Goal: Information Seeking & Learning: Learn about a topic

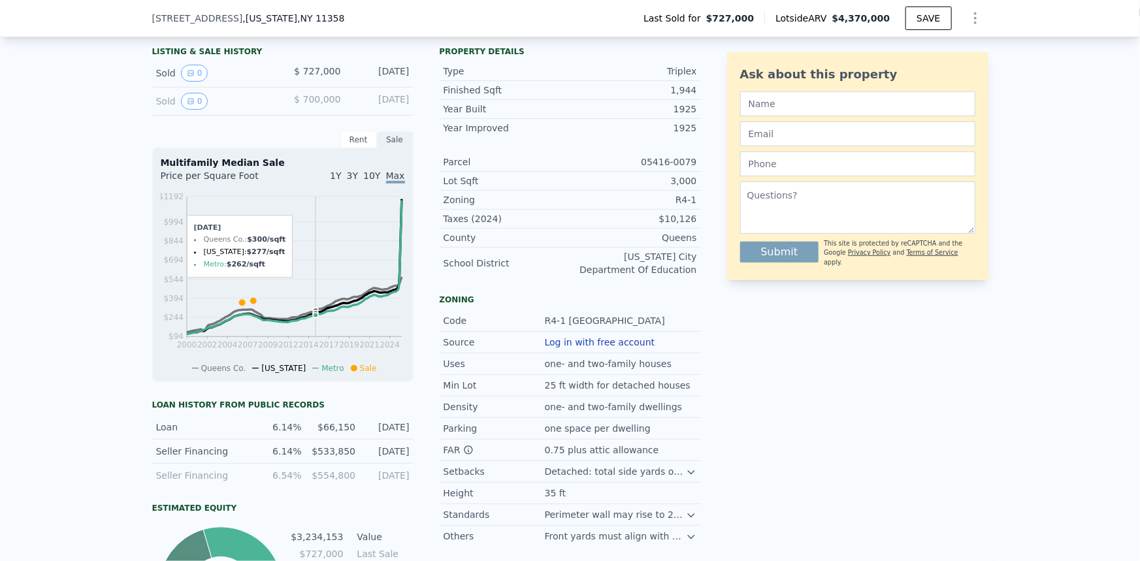
scroll to position [114, 0]
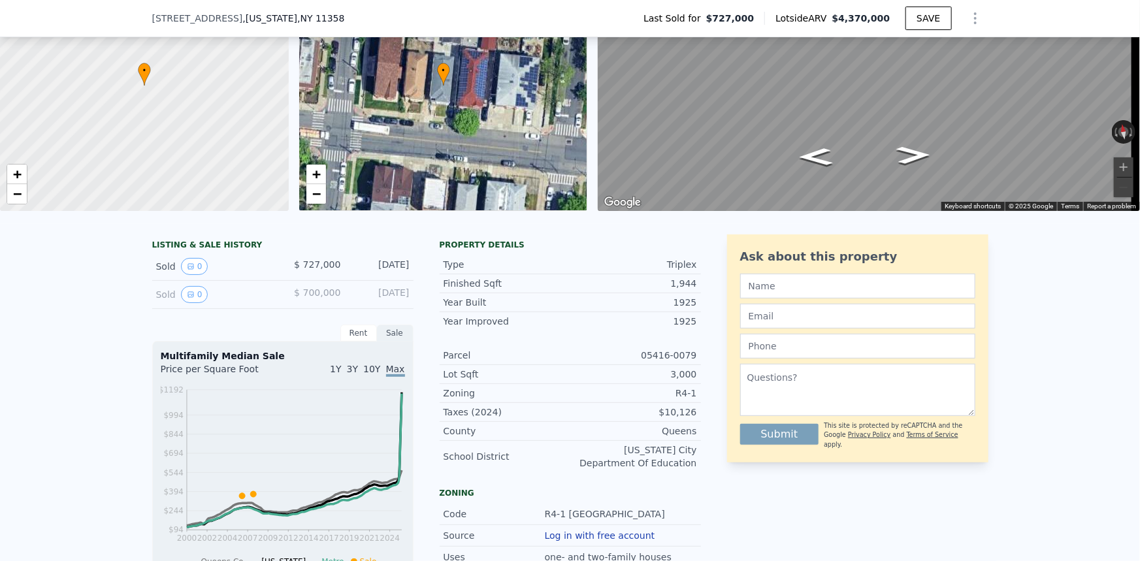
click at [372, 374] on span "10Y" at bounding box center [371, 369] width 17 height 10
click at [340, 374] on span "1Y" at bounding box center [335, 369] width 11 height 10
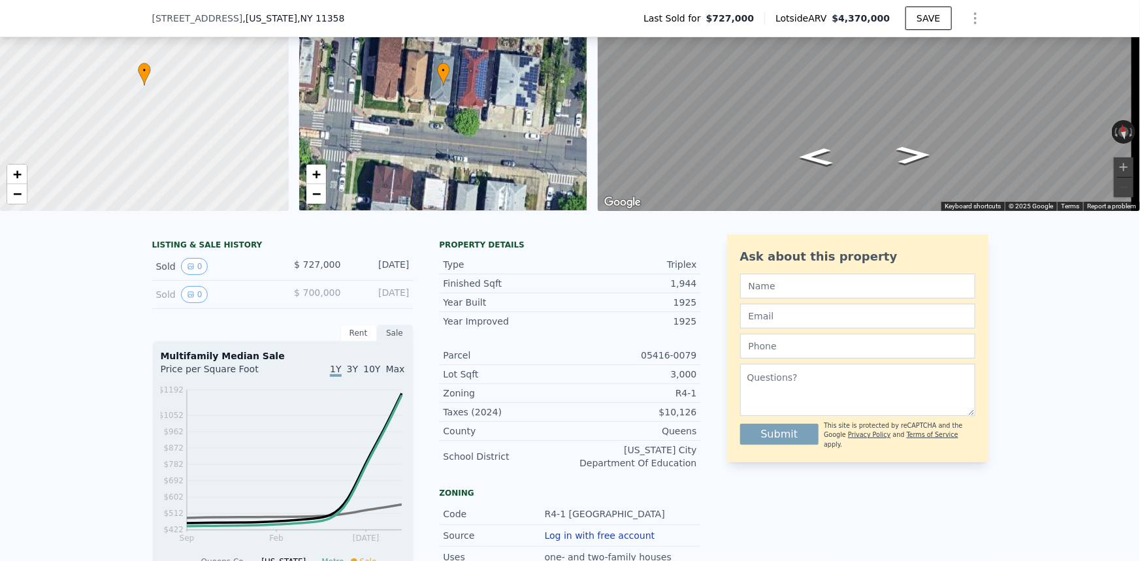
click at [377, 374] on span "10Y" at bounding box center [371, 369] width 17 height 10
click at [386, 374] on span "Max" at bounding box center [395, 369] width 19 height 10
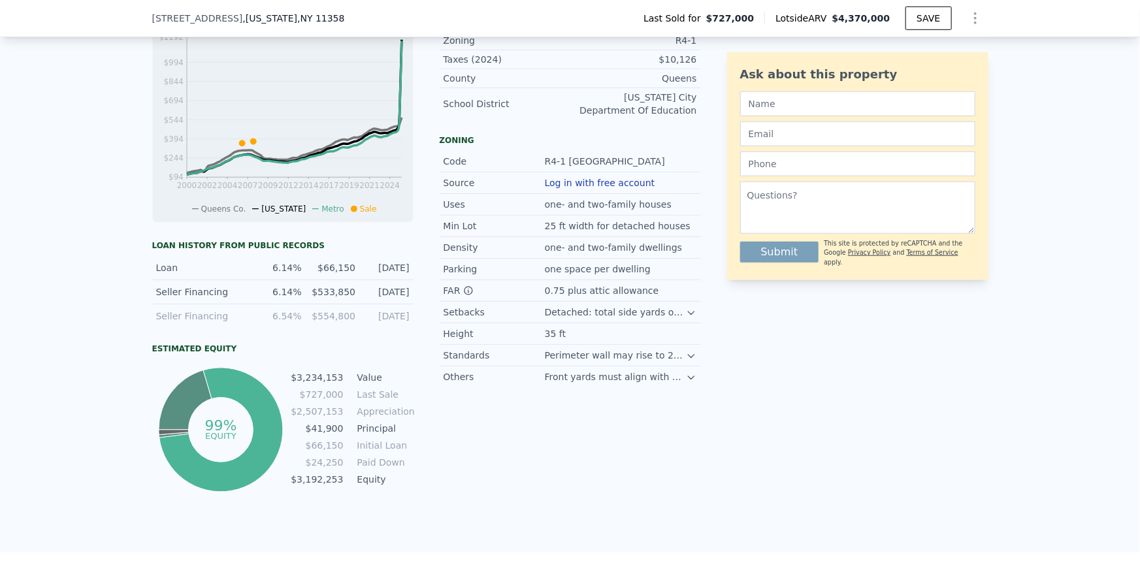
scroll to position [470, 0]
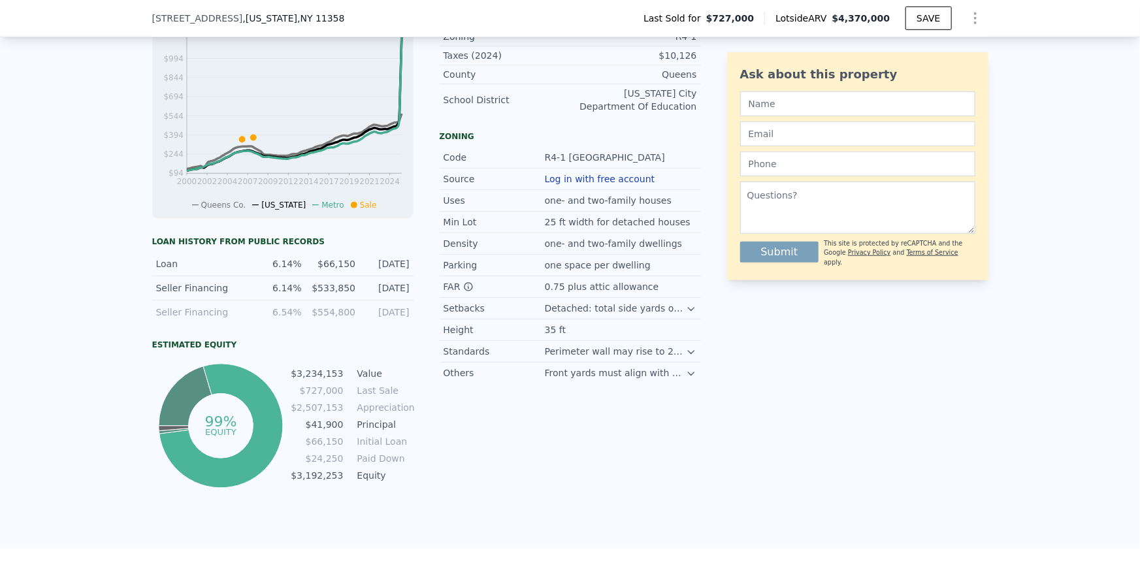
click at [379, 447] on td "Initial Loan" at bounding box center [384, 441] width 59 height 14
drag, startPoint x: 379, startPoint y: 447, endPoint x: 362, endPoint y: 447, distance: 17.0
click at [362, 447] on td "Initial Loan" at bounding box center [384, 441] width 59 height 14
drag, startPoint x: 362, startPoint y: 447, endPoint x: 372, endPoint y: 446, distance: 10.5
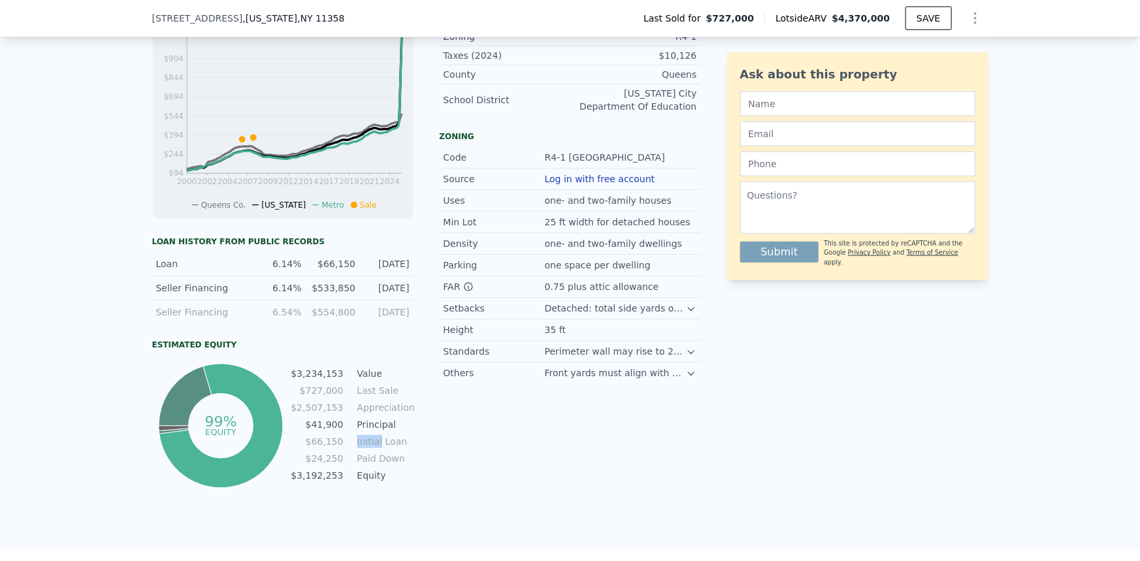
click at [372, 446] on td "Initial Loan" at bounding box center [384, 441] width 59 height 14
click at [380, 449] on td "Initial Loan" at bounding box center [384, 441] width 59 height 14
click at [366, 483] on td "Equity" at bounding box center [384, 475] width 59 height 14
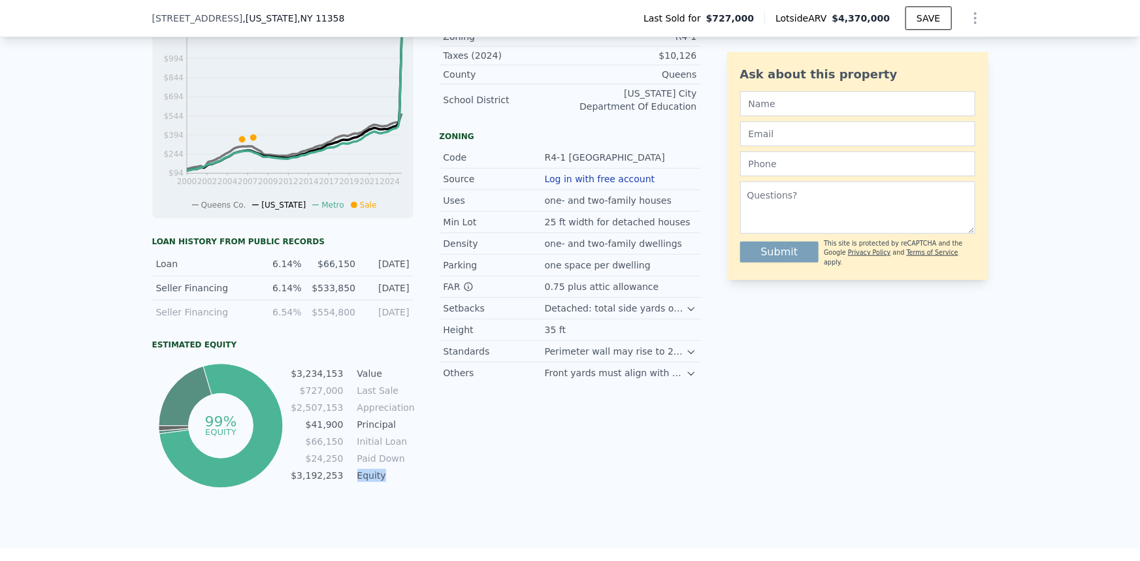
click at [366, 483] on td "Equity" at bounding box center [384, 475] width 59 height 14
copy td "Equity"
click at [499, 438] on div "Property details Type Triplex Finished Sqft 1,944 Year Built 1925 Year Improved…" at bounding box center [570, 184] width 261 height 613
click at [390, 462] on td "Paid Down" at bounding box center [384, 458] width 59 height 14
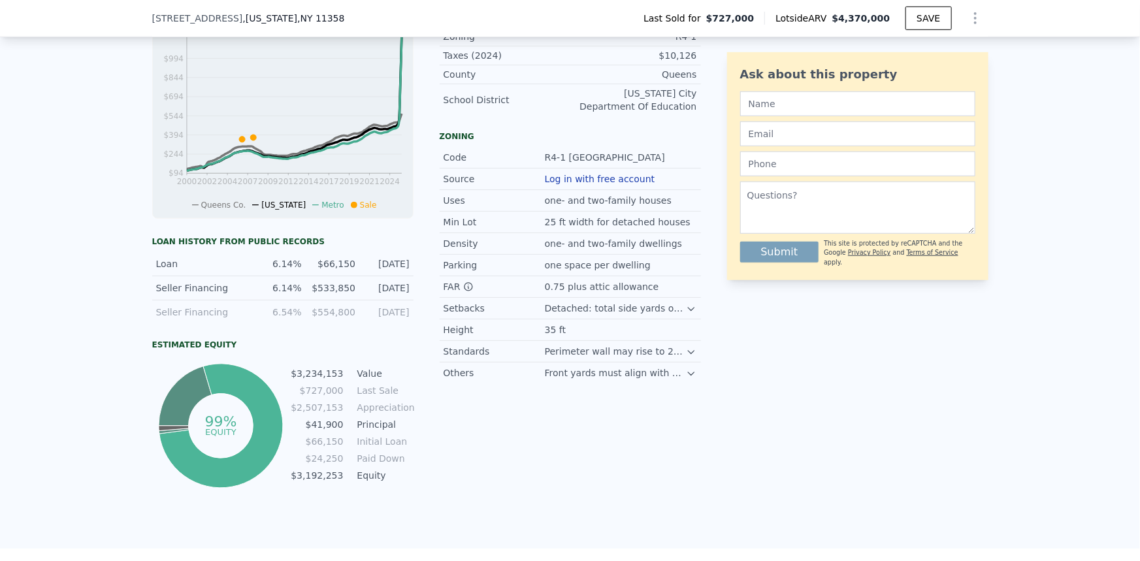
click at [329, 443] on td "$66,150" at bounding box center [317, 441] width 54 height 14
click at [407, 432] on td "Principal" at bounding box center [384, 424] width 59 height 14
click at [362, 426] on td "Principal" at bounding box center [384, 424] width 59 height 14
click at [361, 426] on td "Principal" at bounding box center [384, 424] width 59 height 14
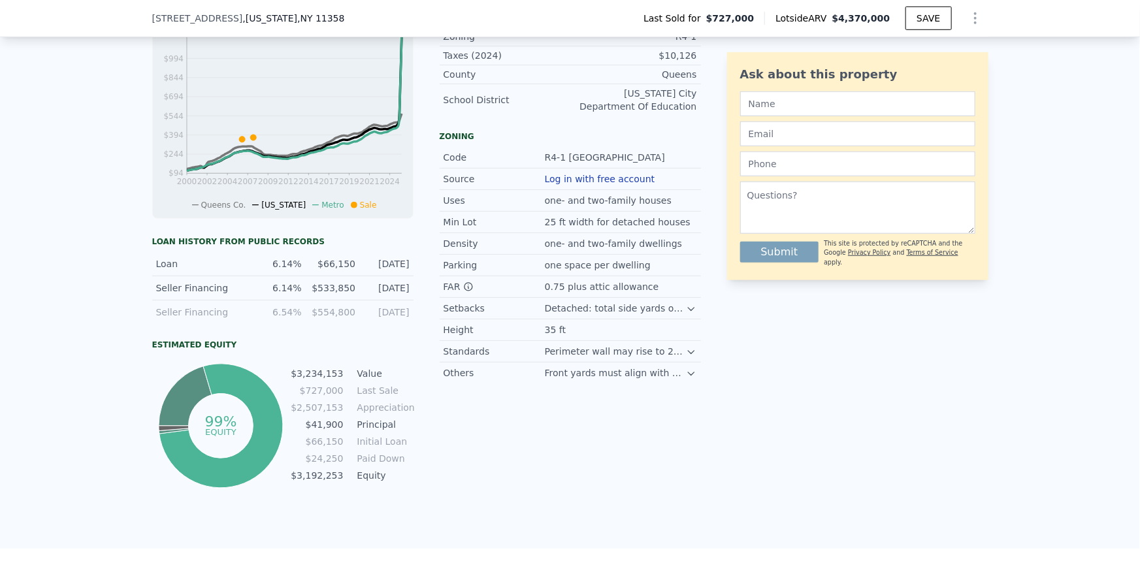
click at [458, 446] on div "Property details Type Triplex Finished Sqft 1,944 Year Built 1925 Year Improved…" at bounding box center [570, 184] width 261 height 613
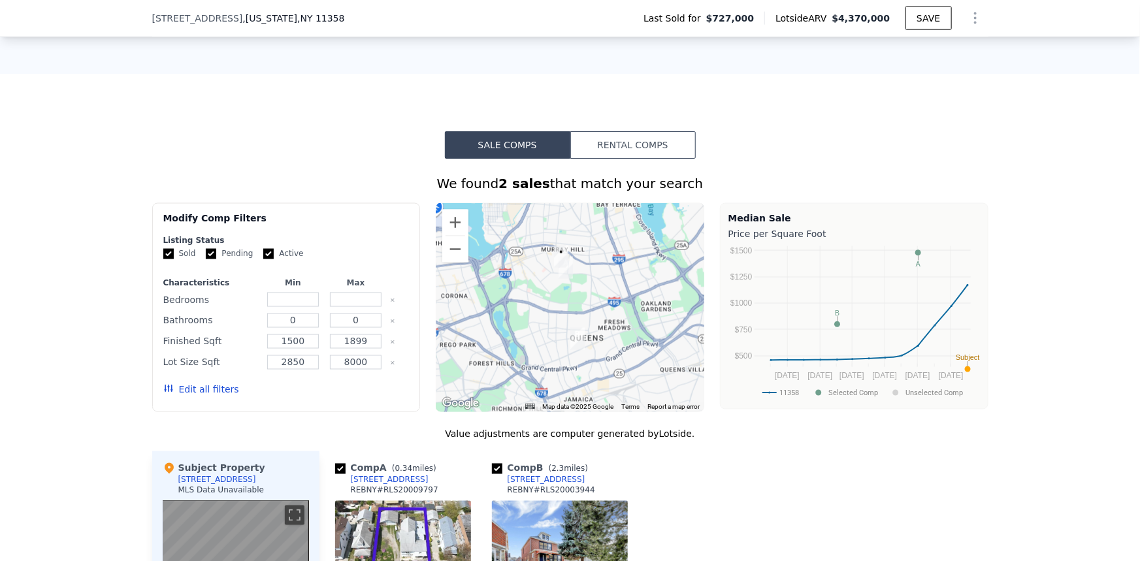
click at [223, 123] on div "Sale Comps Rental Comps We found 2 sales that match your search Filters Map Pri…" at bounding box center [570, 522] width 1140 height 897
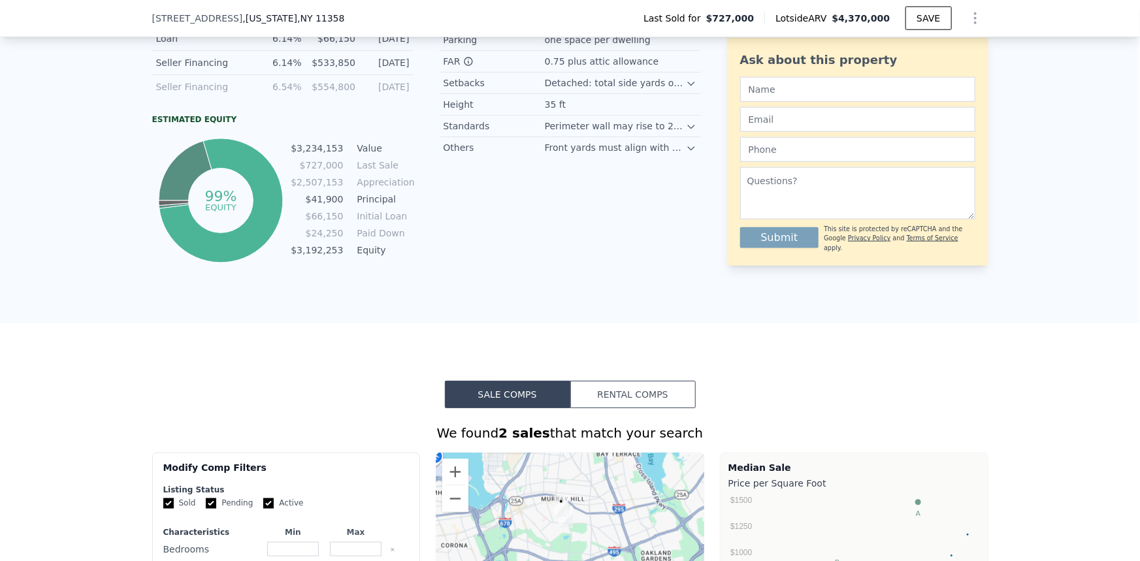
scroll to position [707, 0]
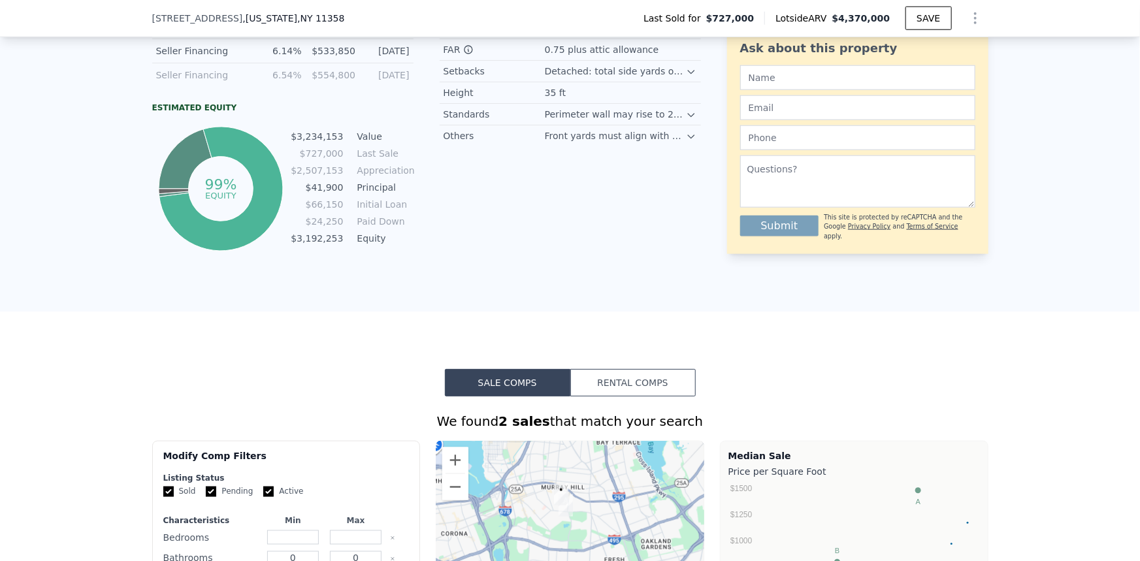
click at [615, 394] on button "Rental Comps" at bounding box center [632, 382] width 125 height 27
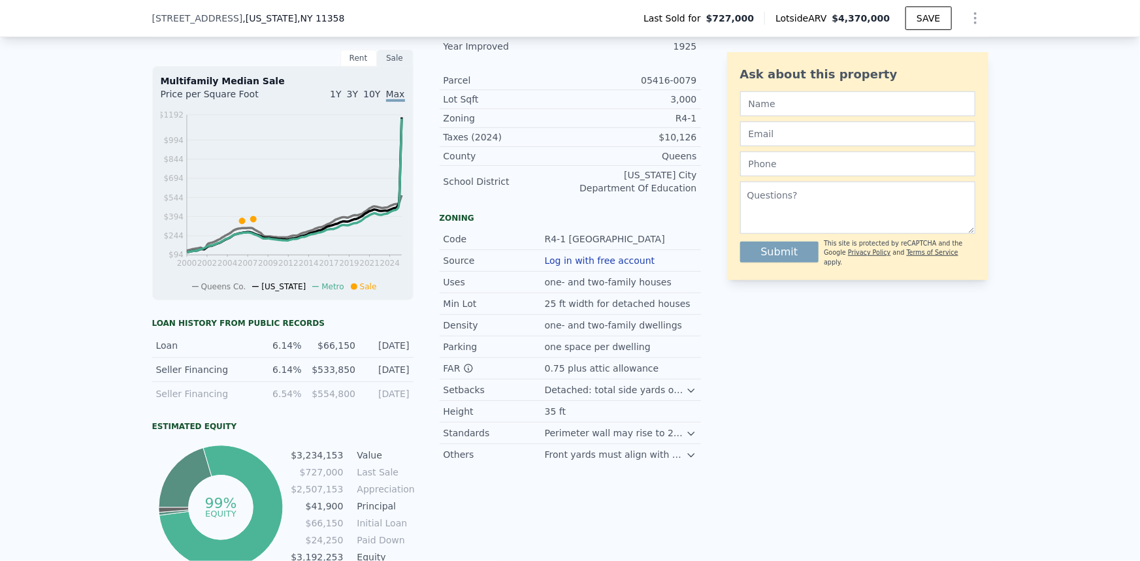
scroll to position [292, 0]
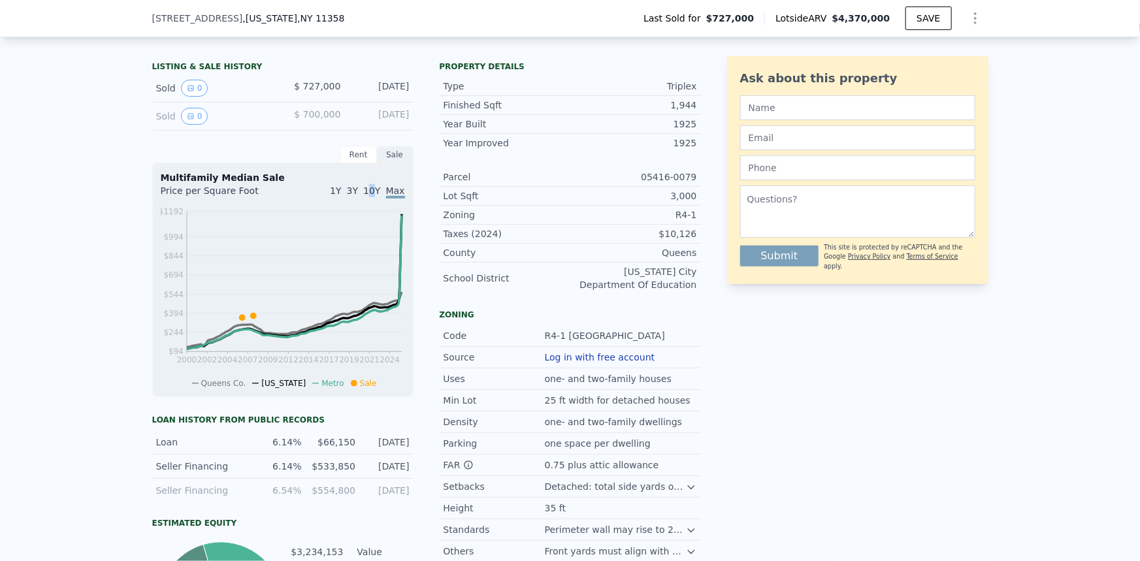
click at [372, 196] on span "10Y" at bounding box center [371, 190] width 17 height 10
click at [340, 196] on span "1Y" at bounding box center [335, 190] width 11 height 10
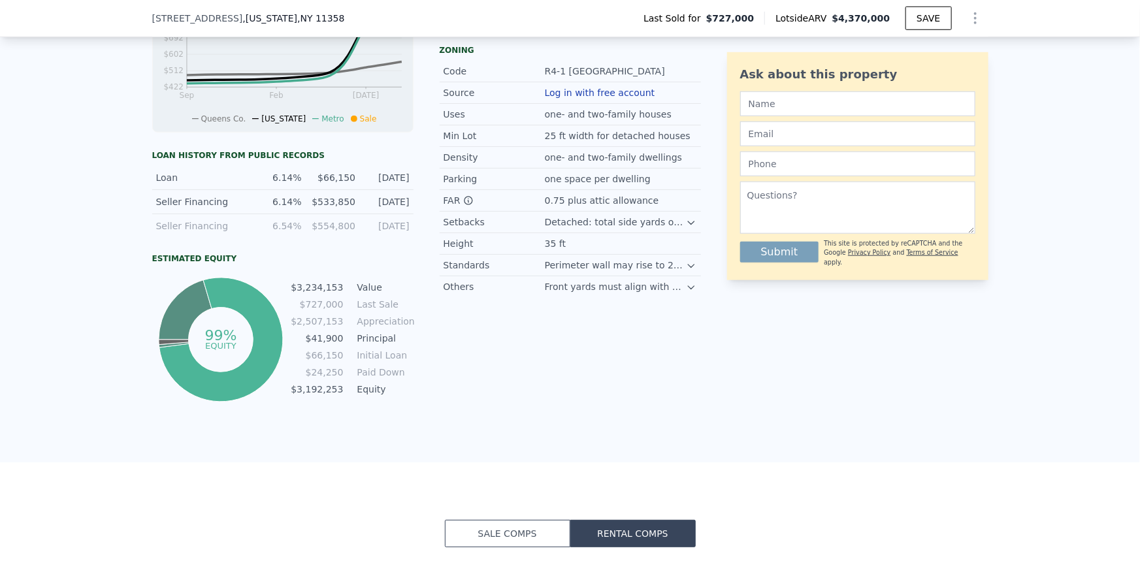
scroll to position [470, 0]
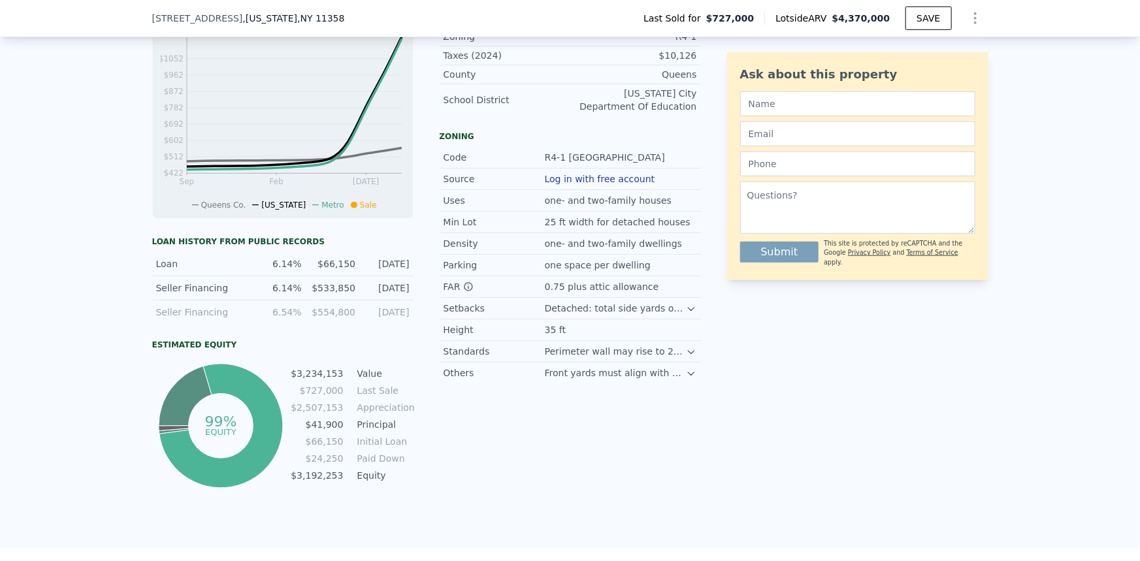
click at [893, 505] on div "LISTING & SALE HISTORY Sold 0 $ 727,000 Jan 30, 2008 Sold 0 $ 700,000 Sep 18, 2…" at bounding box center [570, 207] width 1140 height 681
drag, startPoint x: 659, startPoint y: 482, endPoint x: 663, endPoint y: 453, distance: 29.0
click at [661, 483] on div "Property details Type Triplex Finished Sqft 1,944 Year Built 1925 Year Improved…" at bounding box center [570, 184] width 261 height 613
click at [686, 357] on icon at bounding box center [691, 352] width 10 height 10
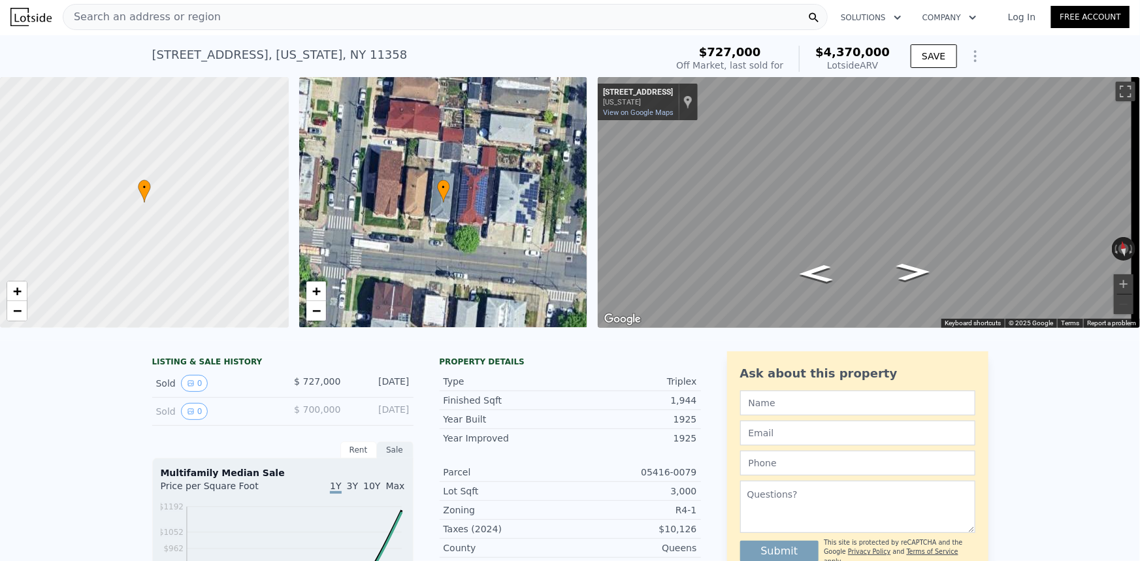
scroll to position [0, 0]
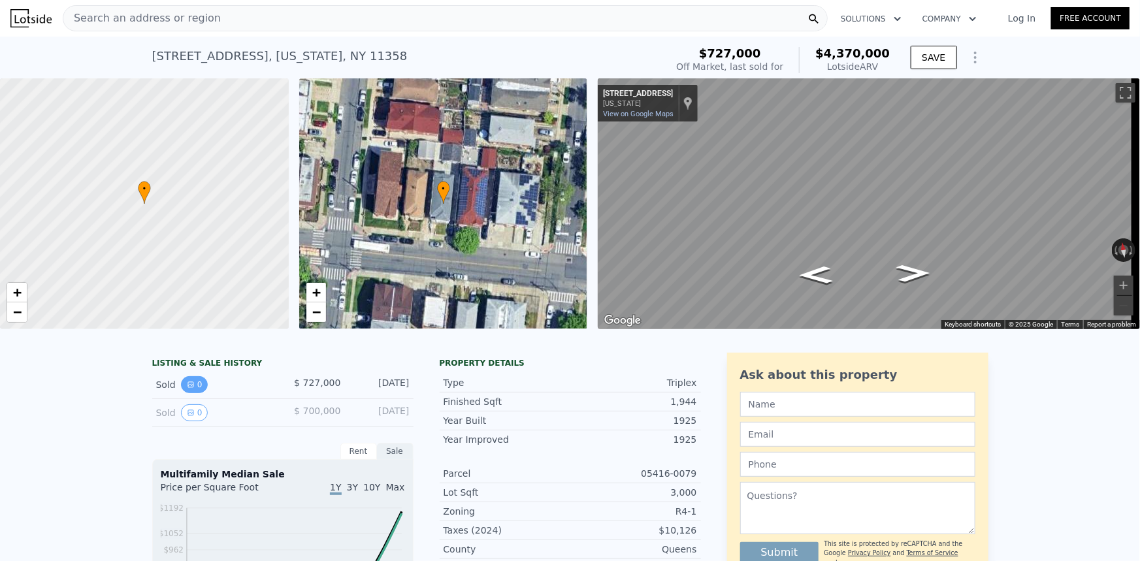
click at [187, 389] on icon "View historical data" at bounding box center [191, 385] width 8 height 8
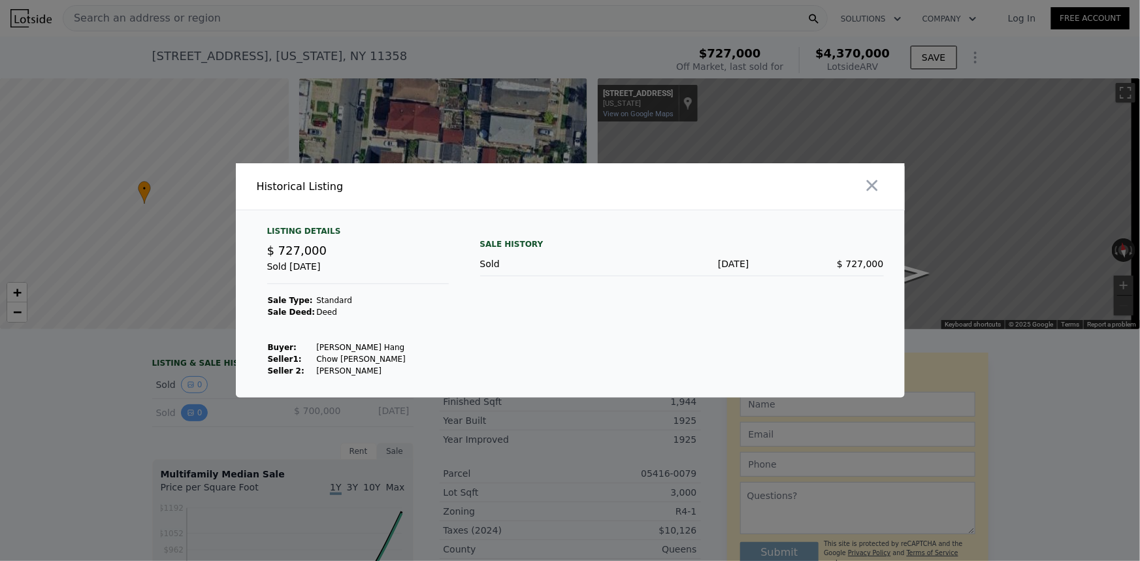
click at [189, 411] on div at bounding box center [570, 280] width 1140 height 561
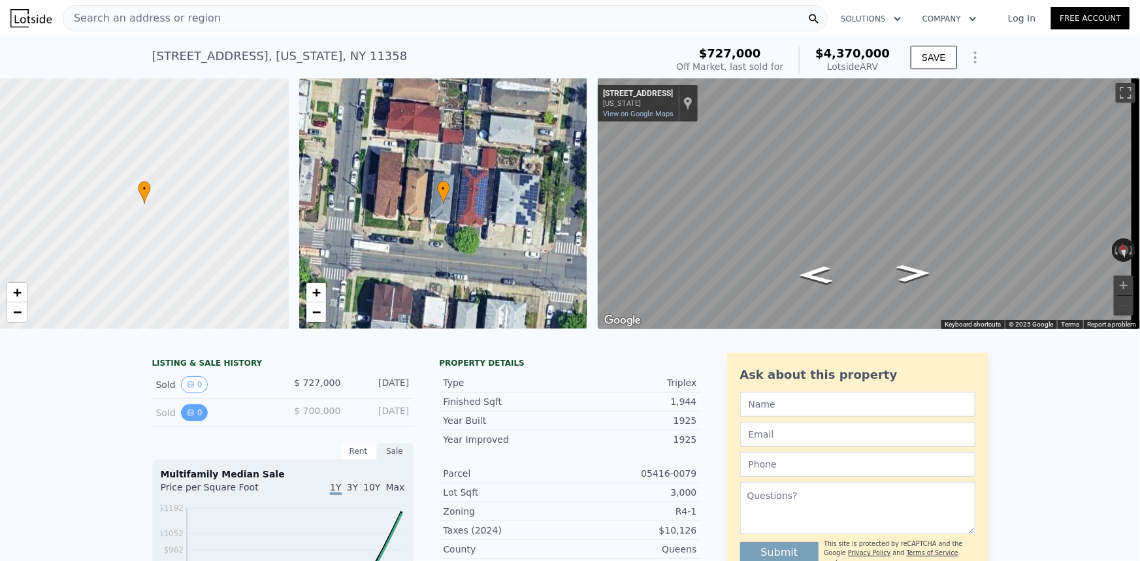
click at [188, 417] on icon "View historical data" at bounding box center [191, 413] width 8 height 8
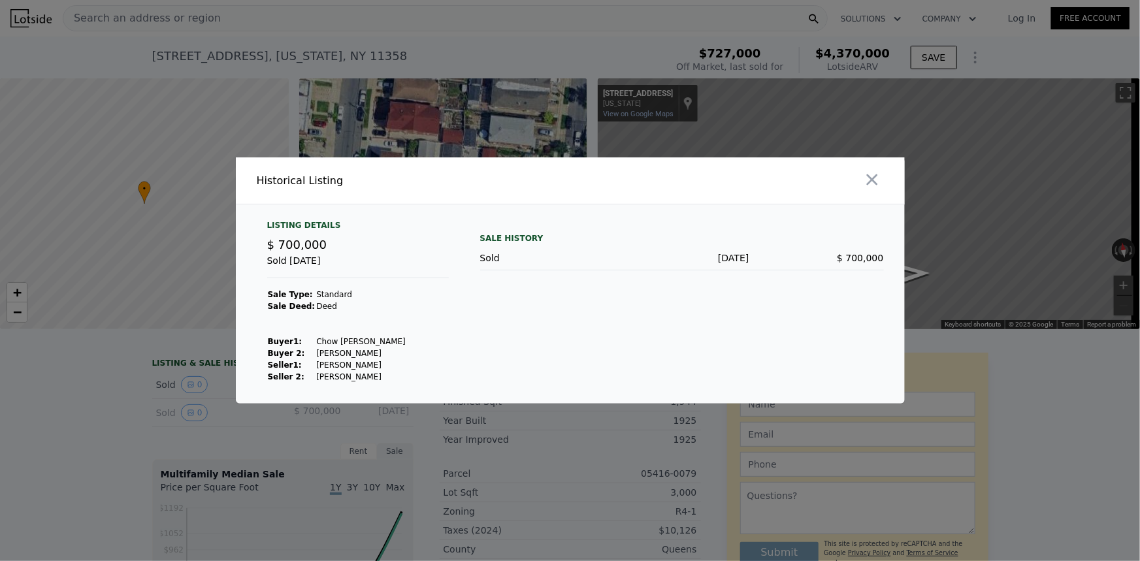
click at [182, 398] on div at bounding box center [570, 280] width 1140 height 561
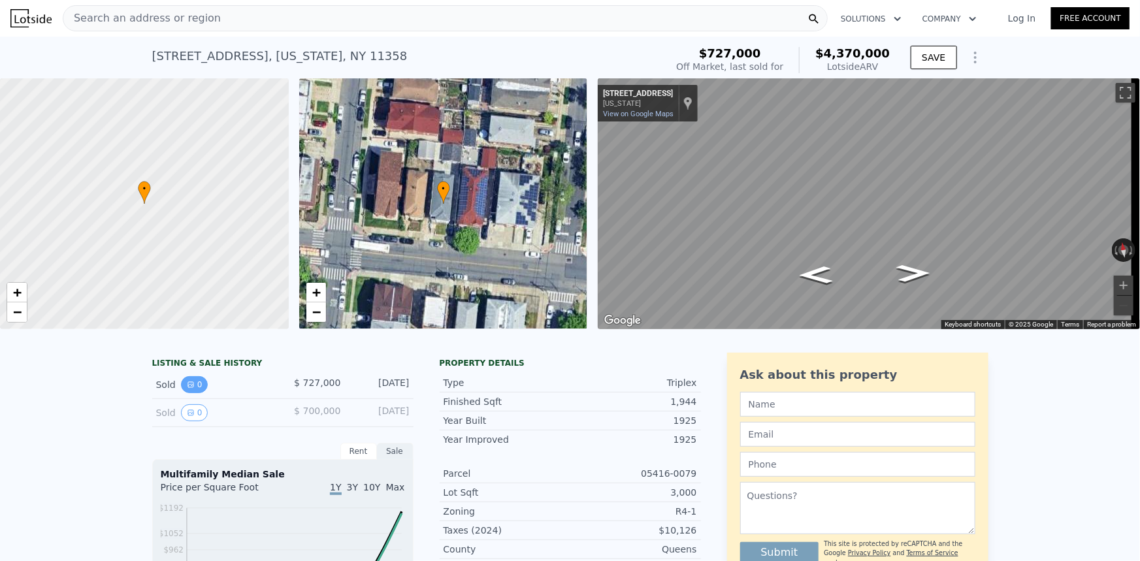
click at [187, 389] on icon "View historical data" at bounding box center [191, 385] width 8 height 8
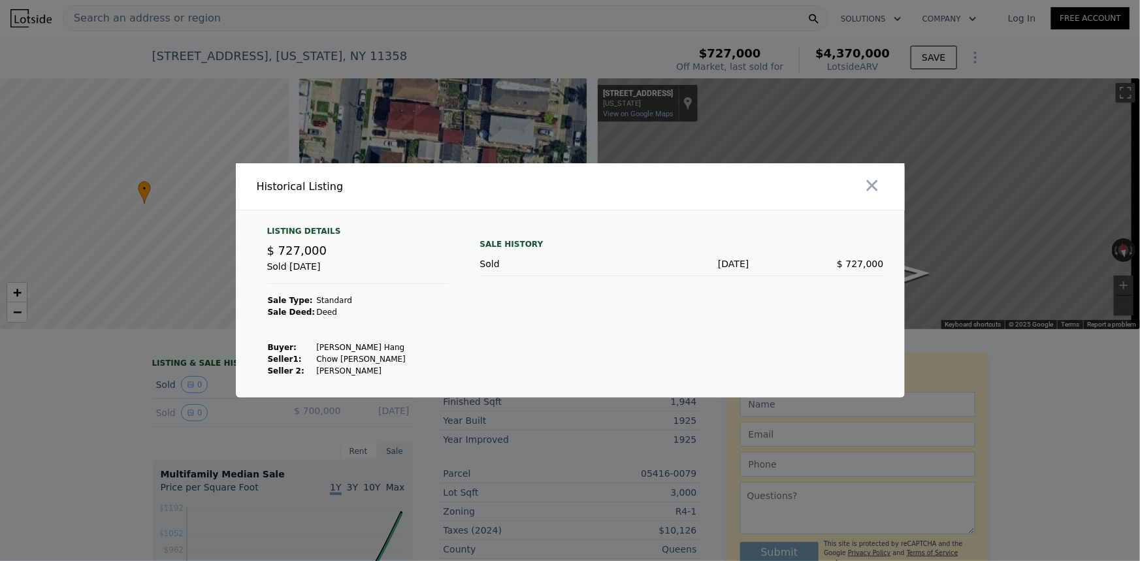
click at [189, 397] on div at bounding box center [570, 280] width 1140 height 561
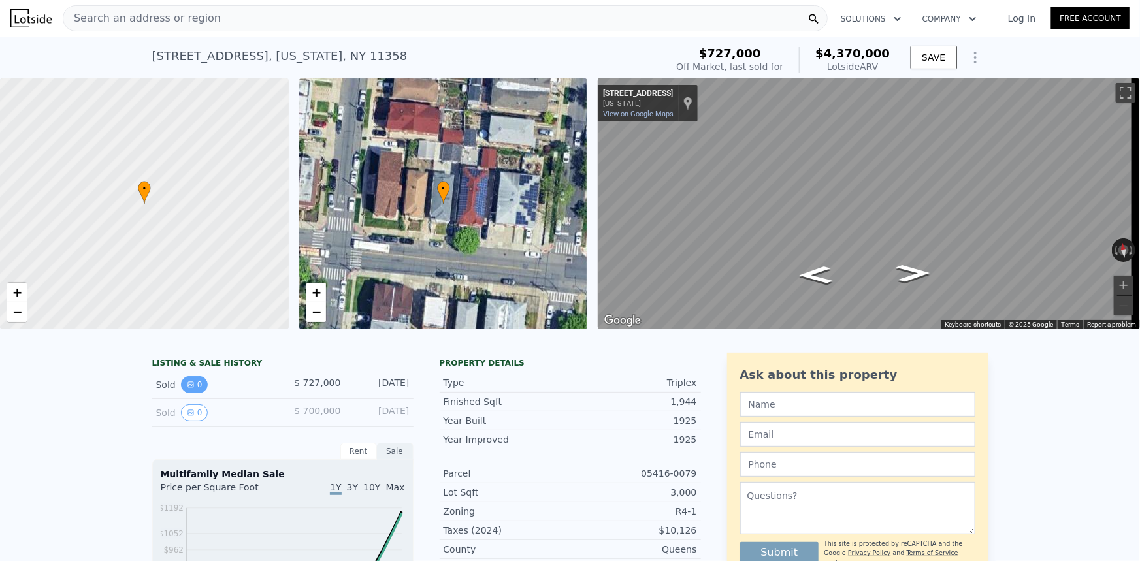
click at [188, 387] on icon "View historical data" at bounding box center [190, 384] width 5 height 5
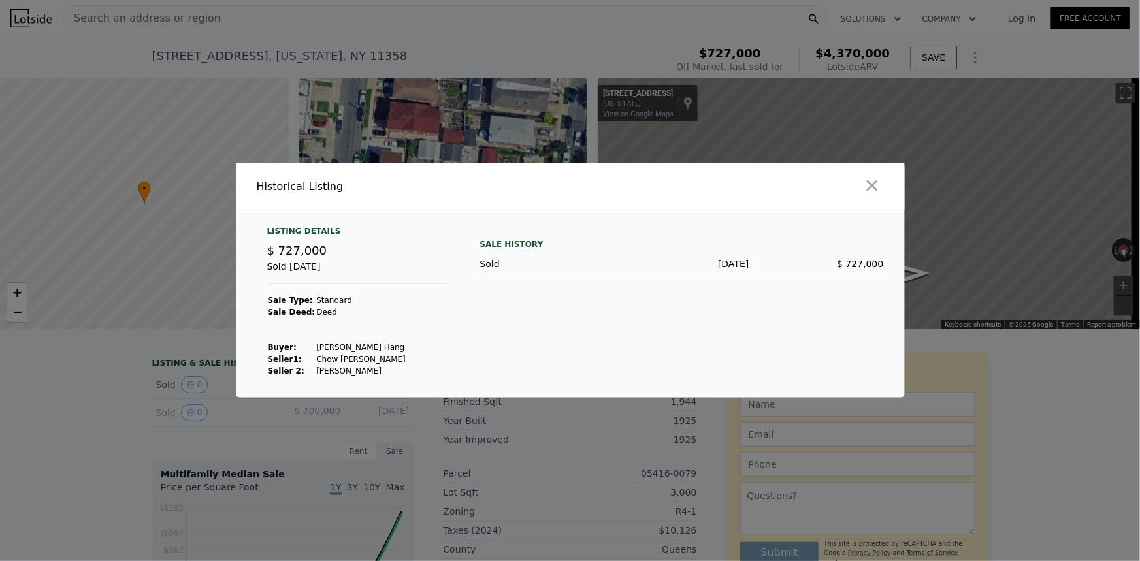
click at [227, 374] on div at bounding box center [570, 280] width 1140 height 561
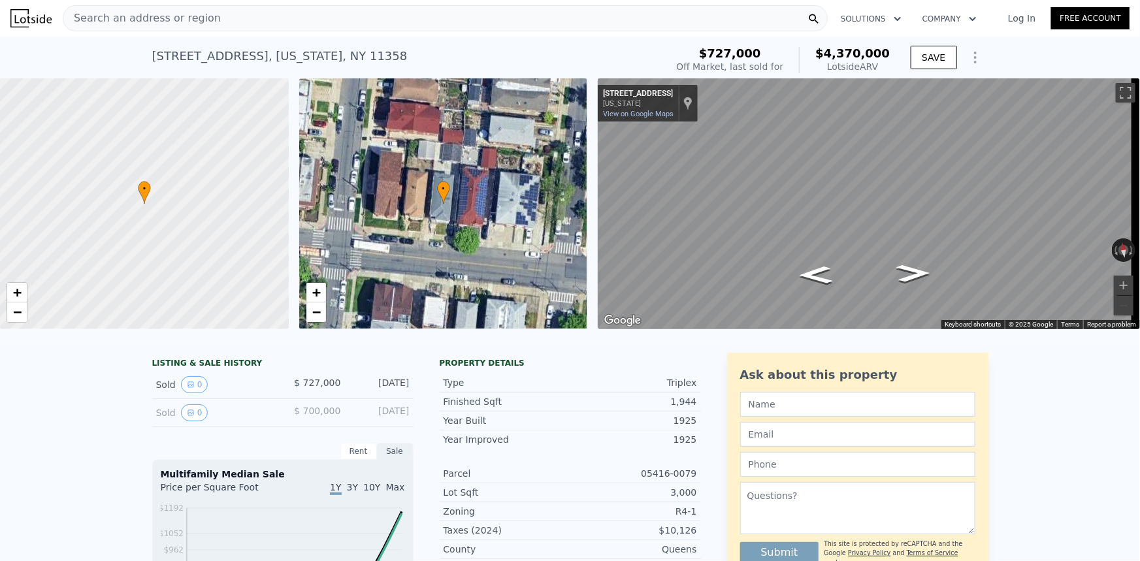
click at [209, 411] on div "Sold 0 $ 700,000 Sep 18, 2006" at bounding box center [282, 413] width 261 height 28
click at [197, 427] on div "Sold 0 $ 700,000 Sep 18, 2006" at bounding box center [282, 413] width 261 height 28
click at [194, 427] on div "Sold 0 $ 700,000 Sep 18, 2006" at bounding box center [282, 413] width 261 height 28
click at [192, 421] on button "0" at bounding box center [194, 412] width 27 height 17
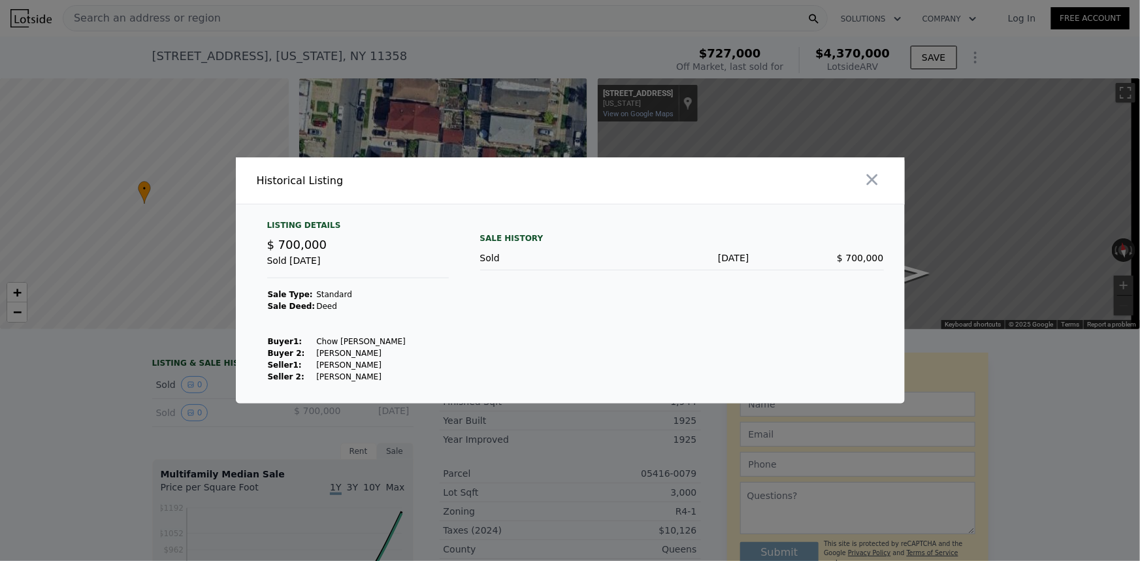
click at [180, 402] on div at bounding box center [570, 280] width 1140 height 561
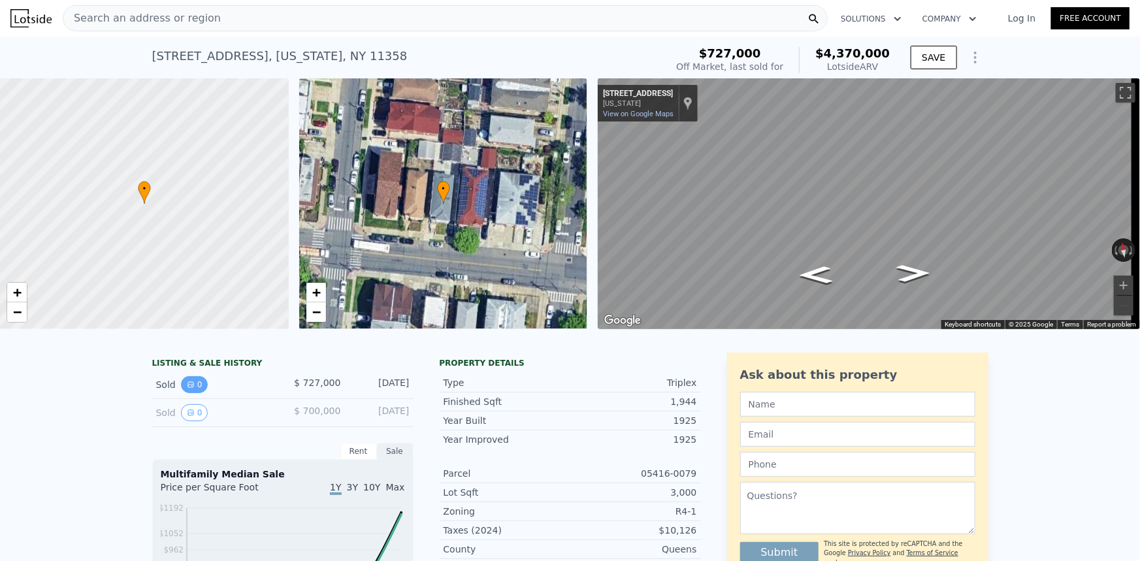
click at [190, 393] on button "0" at bounding box center [194, 384] width 27 height 17
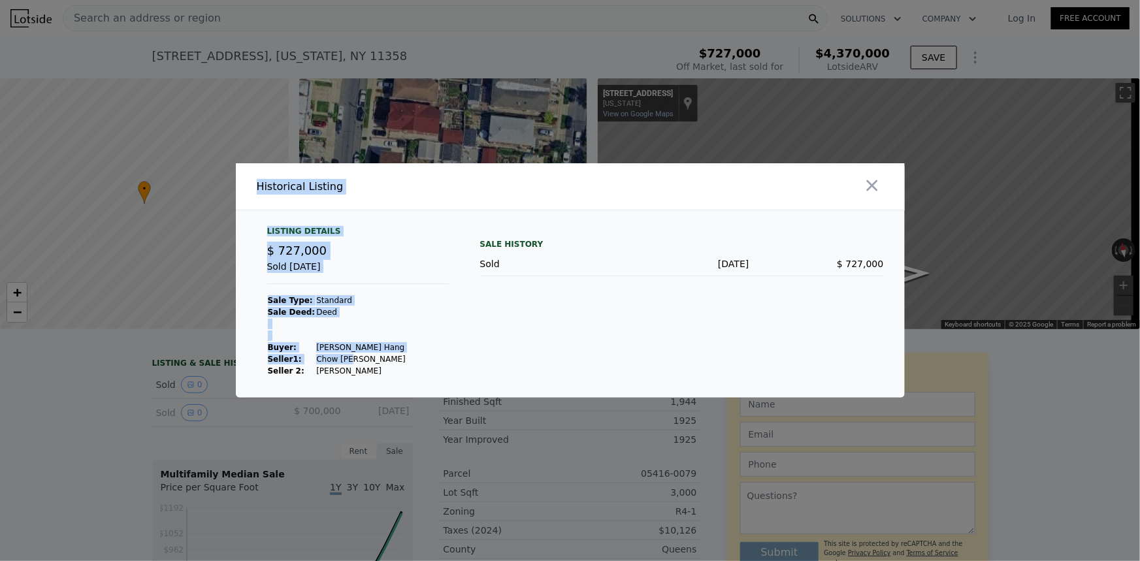
drag, startPoint x: 152, startPoint y: 396, endPoint x: 340, endPoint y: 358, distance: 192.0
click at [340, 358] on div "​ Historical Listing Listing Details $ 727,000 Sold Jan 30, 2008 Sale Type: Sta…" at bounding box center [570, 280] width 1140 height 561
click at [336, 347] on td "Tong Kin Hang" at bounding box center [360, 348] width 91 height 12
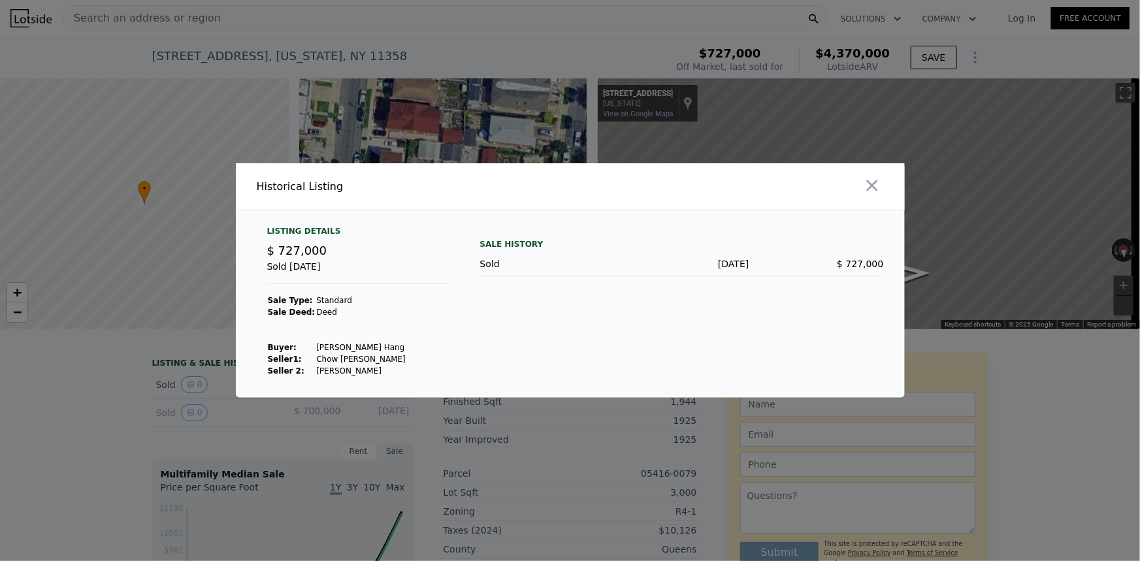
click at [319, 349] on td "Tong Kin Hang" at bounding box center [360, 348] width 91 height 12
drag, startPoint x: 319, startPoint y: 349, endPoint x: 354, endPoint y: 349, distance: 35.3
click at [354, 349] on td "Tong Kin Hang" at bounding box center [360, 348] width 91 height 12
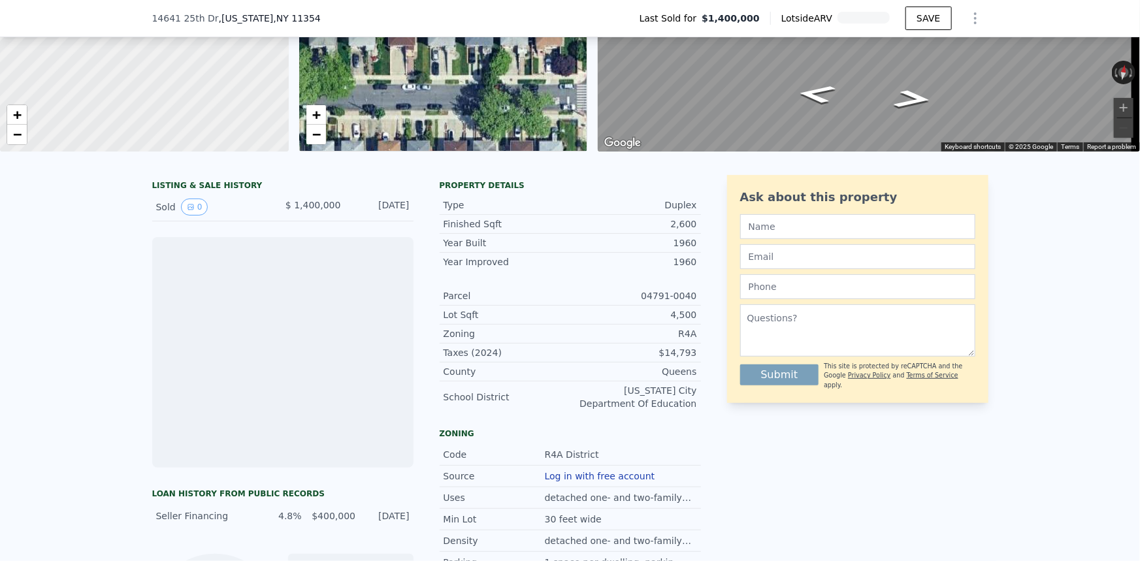
scroll to position [174, 0]
click at [187, 208] on button "0" at bounding box center [194, 206] width 27 height 17
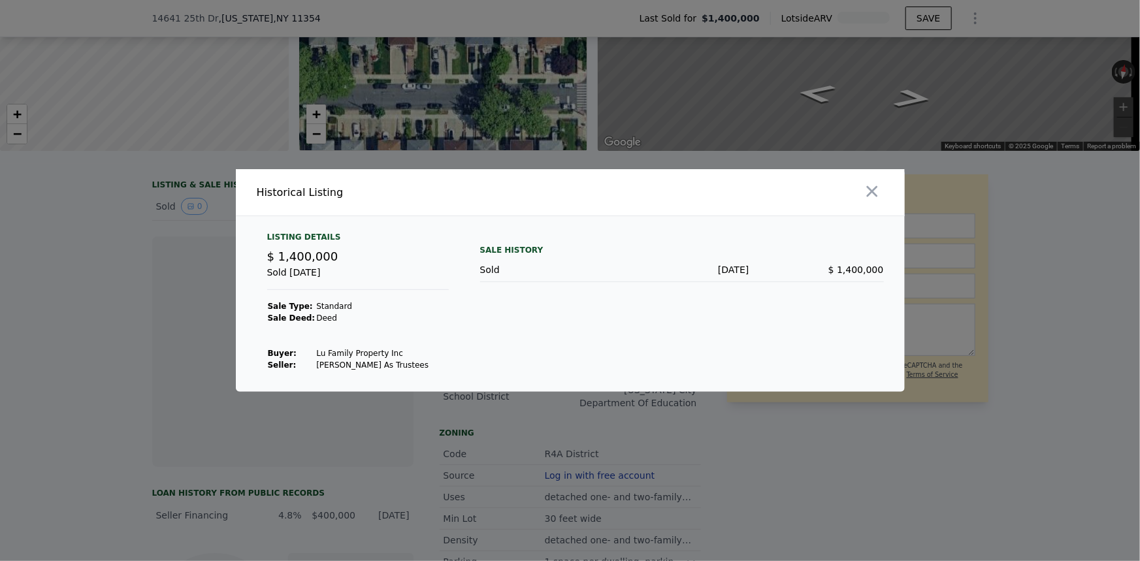
drag, startPoint x: 157, startPoint y: 220, endPoint x: 218, endPoint y: 231, distance: 61.6
click at [157, 217] on div at bounding box center [570, 280] width 1140 height 561
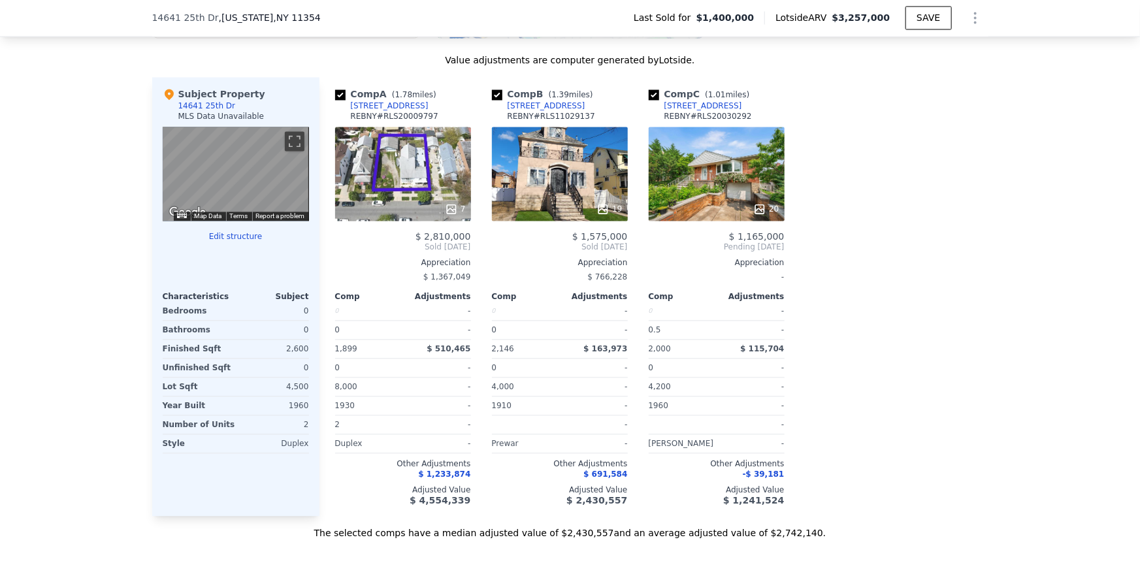
scroll to position [1241, 0]
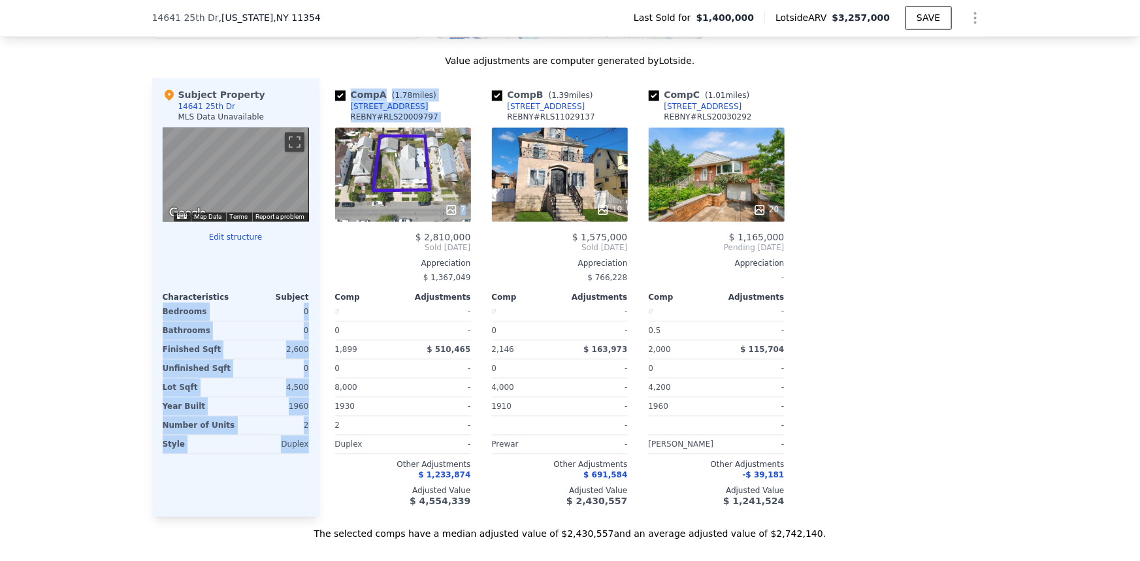
drag, startPoint x: 415, startPoint y: 199, endPoint x: 93, endPoint y: 320, distance: 344.1
click at [93, 319] on div "We found 3 sales that match your search Filters Map Prices Modify Comp Filters …" at bounding box center [570, 163] width 1140 height 755
click at [67, 319] on div "We found 3 sales that match your search Filters Map Prices Modify Comp Filters …" at bounding box center [570, 163] width 1140 height 755
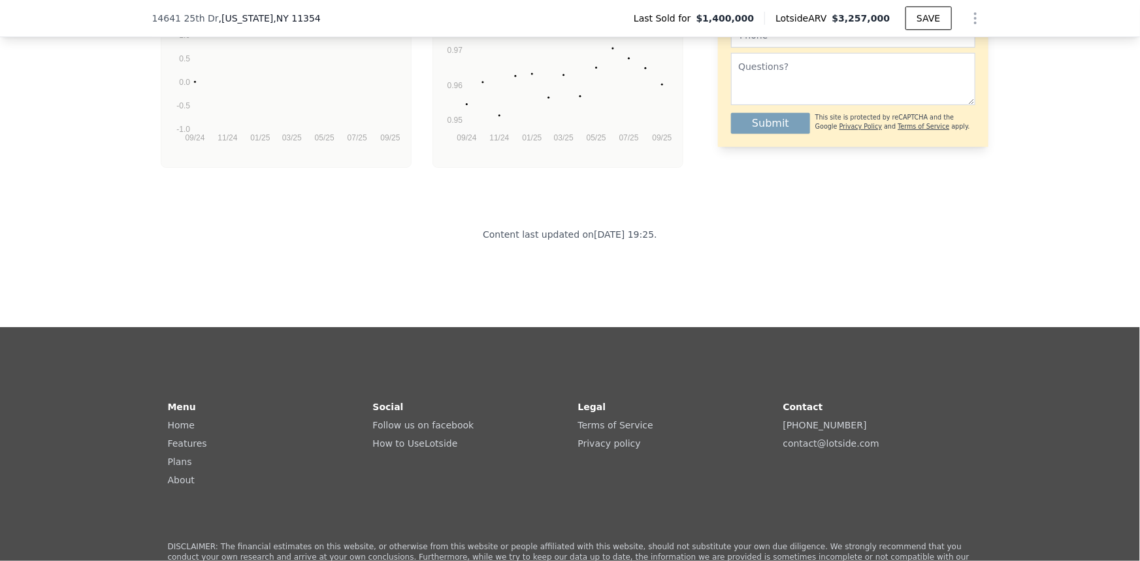
scroll to position [2845, 0]
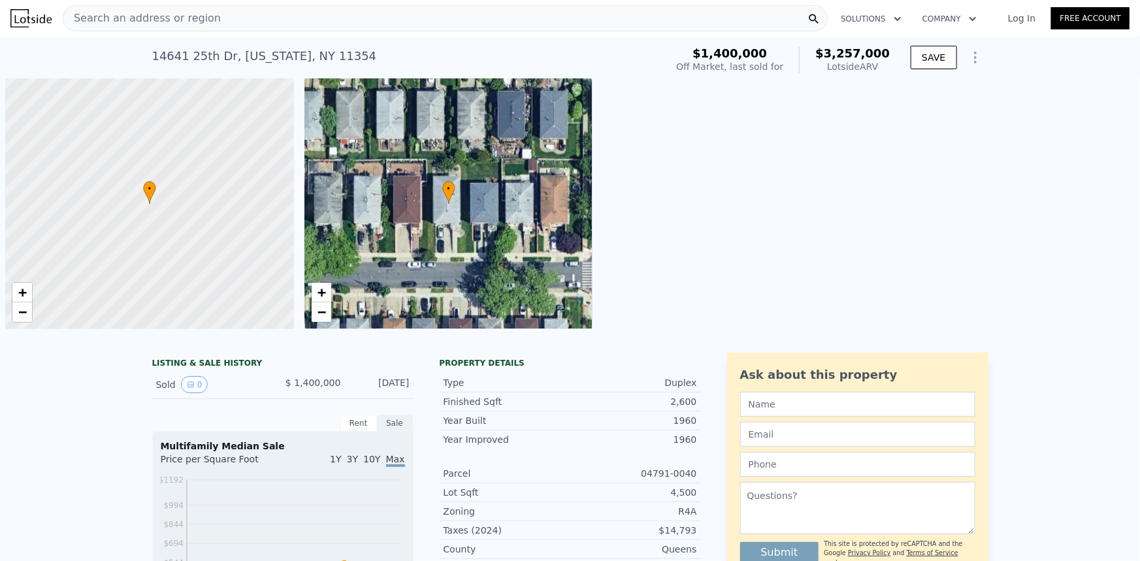
scroll to position [0, 5]
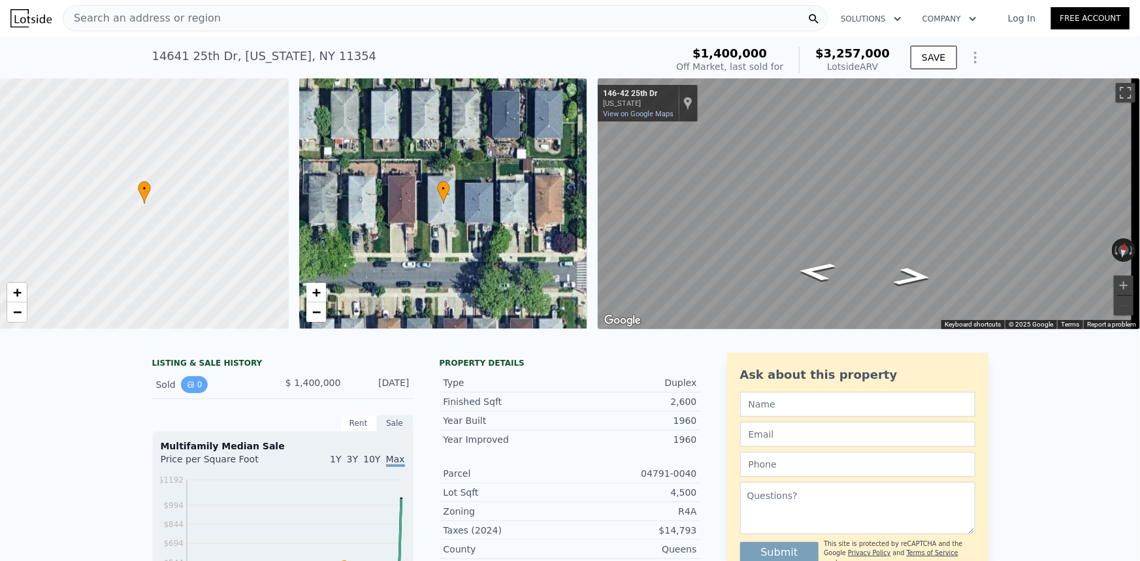
click at [191, 393] on button "0" at bounding box center [194, 384] width 27 height 17
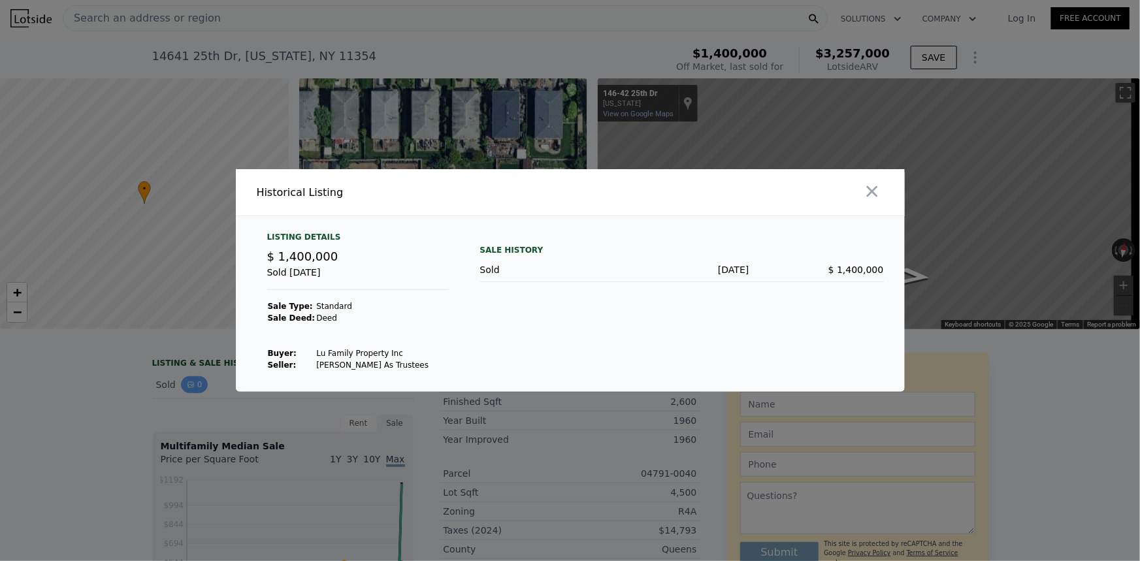
drag, startPoint x: 176, startPoint y: 398, endPoint x: 186, endPoint y: 398, distance: 9.8
click at [176, 398] on div at bounding box center [570, 280] width 1140 height 561
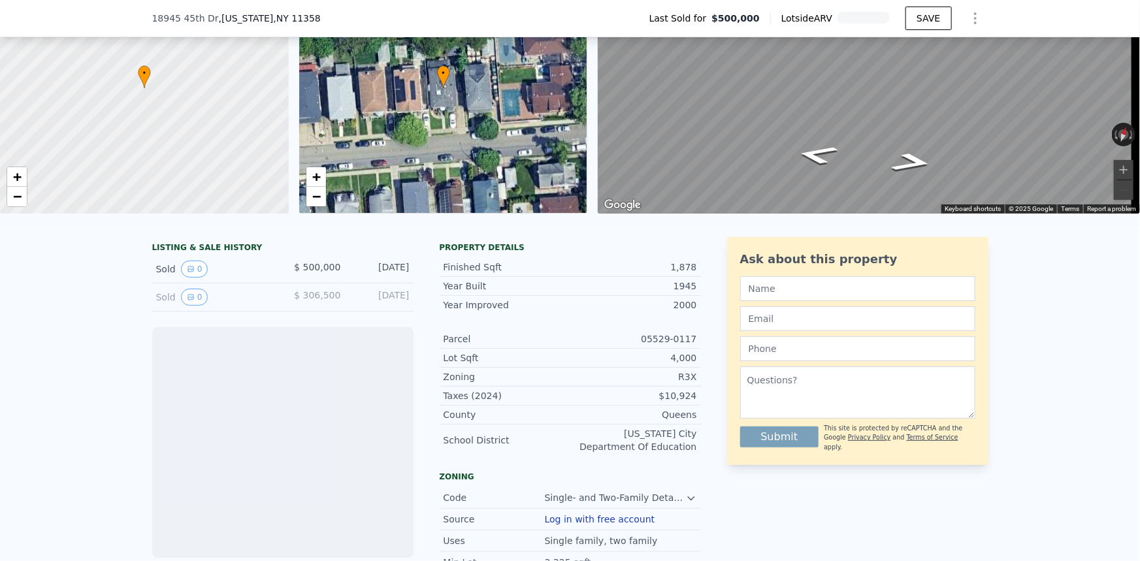
scroll to position [232, 0]
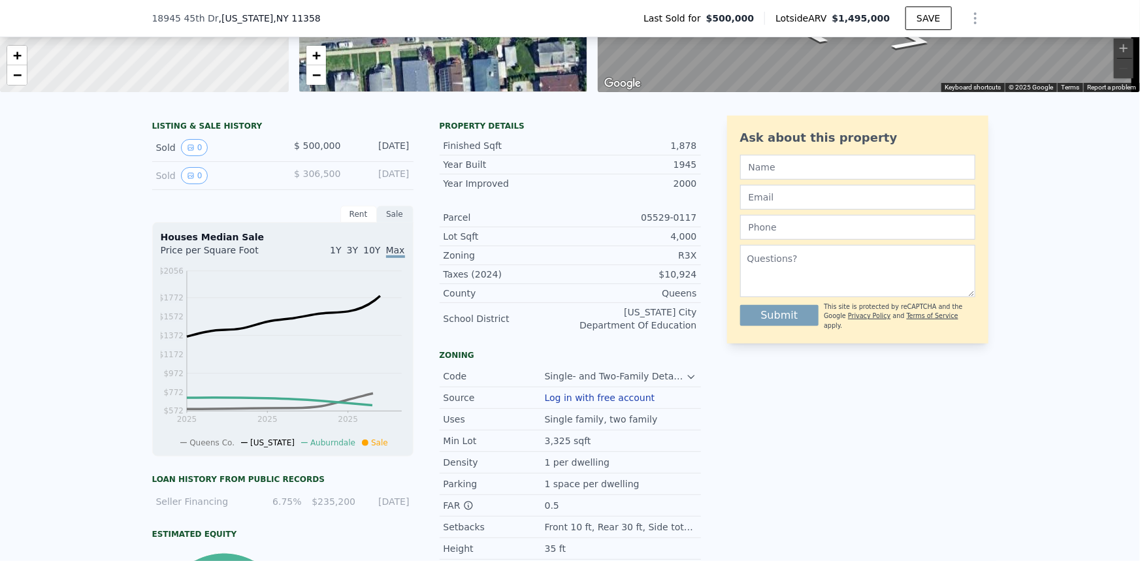
click at [194, 162] on div "Sold 0 $ 500,000 Apr 12, 2018" at bounding box center [282, 148] width 261 height 28
click at [189, 156] on button "0" at bounding box center [194, 147] width 27 height 17
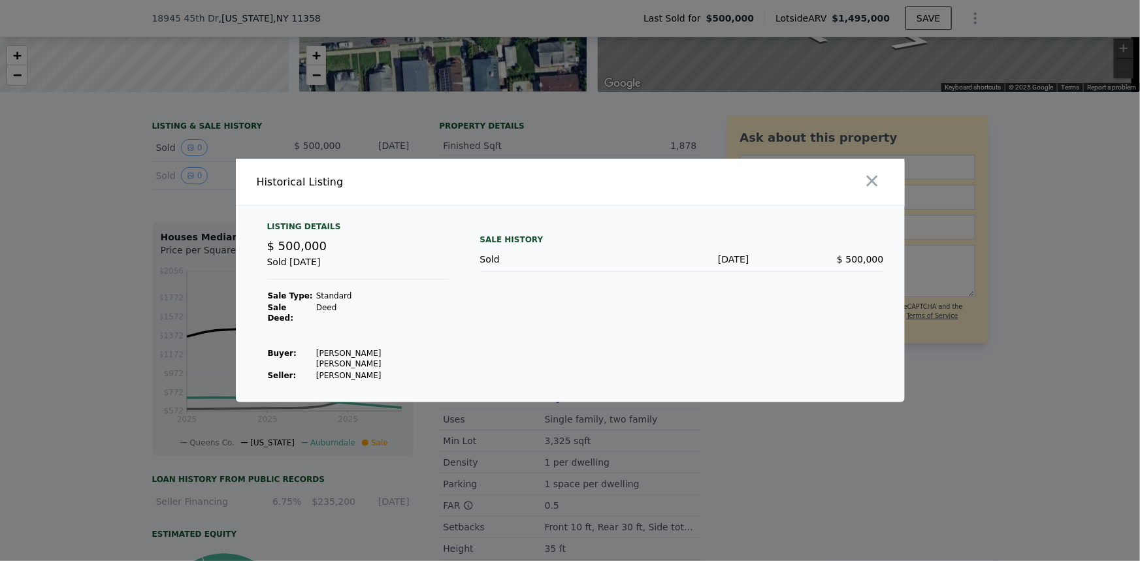
click at [174, 181] on div at bounding box center [570, 280] width 1140 height 561
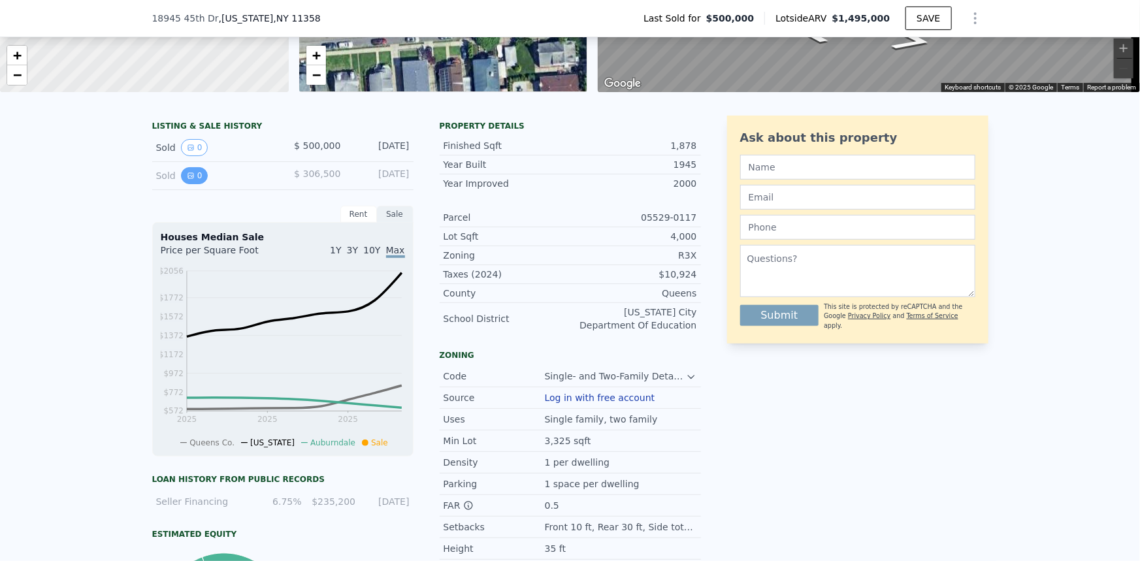
click at [184, 184] on button "0" at bounding box center [194, 175] width 27 height 17
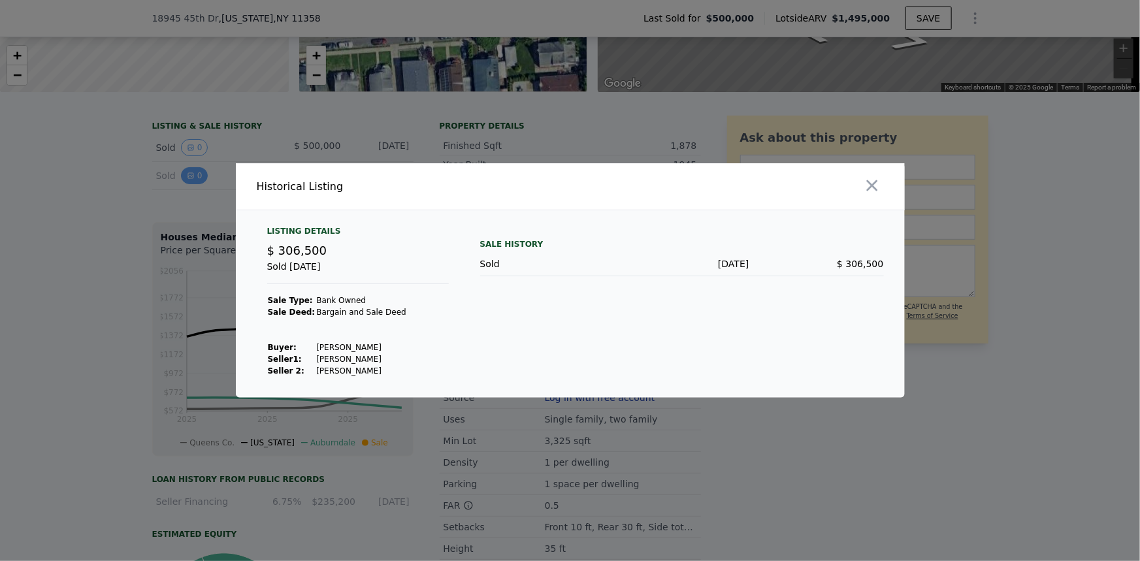
click at [184, 189] on div at bounding box center [570, 280] width 1140 height 561
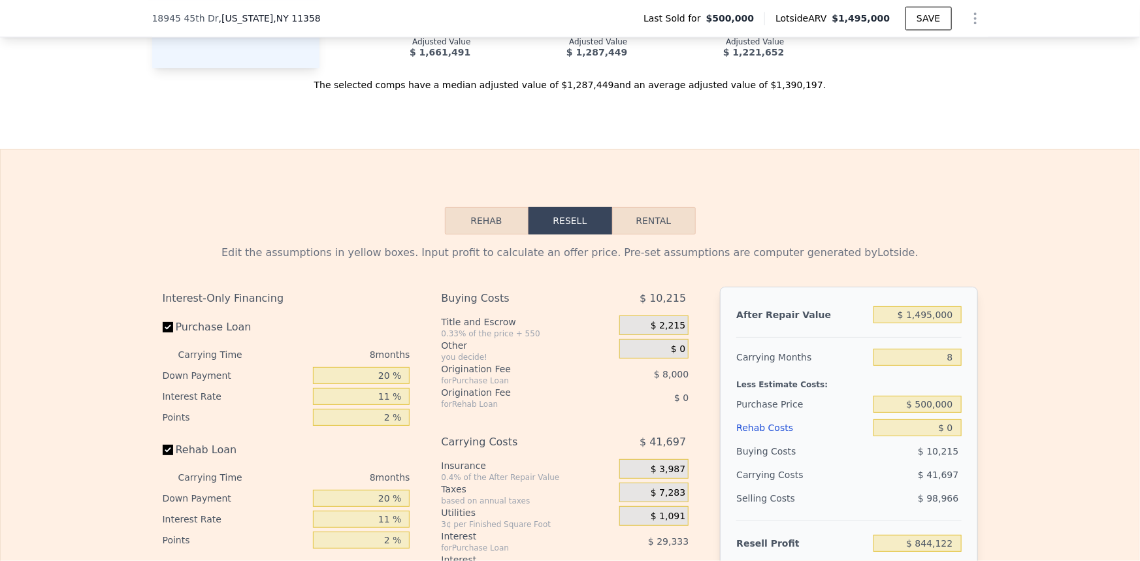
scroll to position [1954, 0]
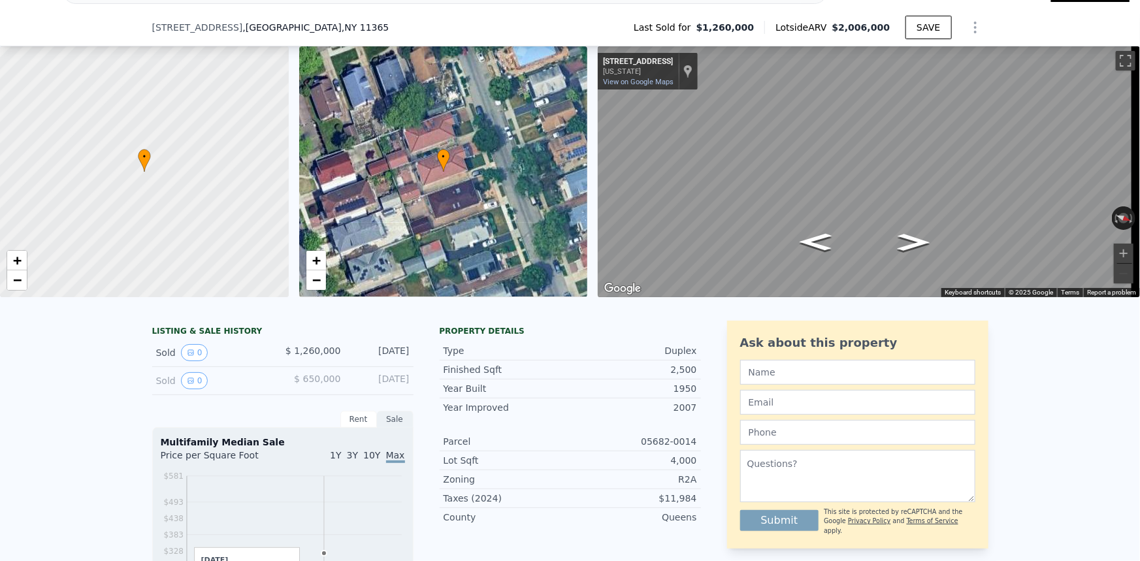
scroll to position [232, 0]
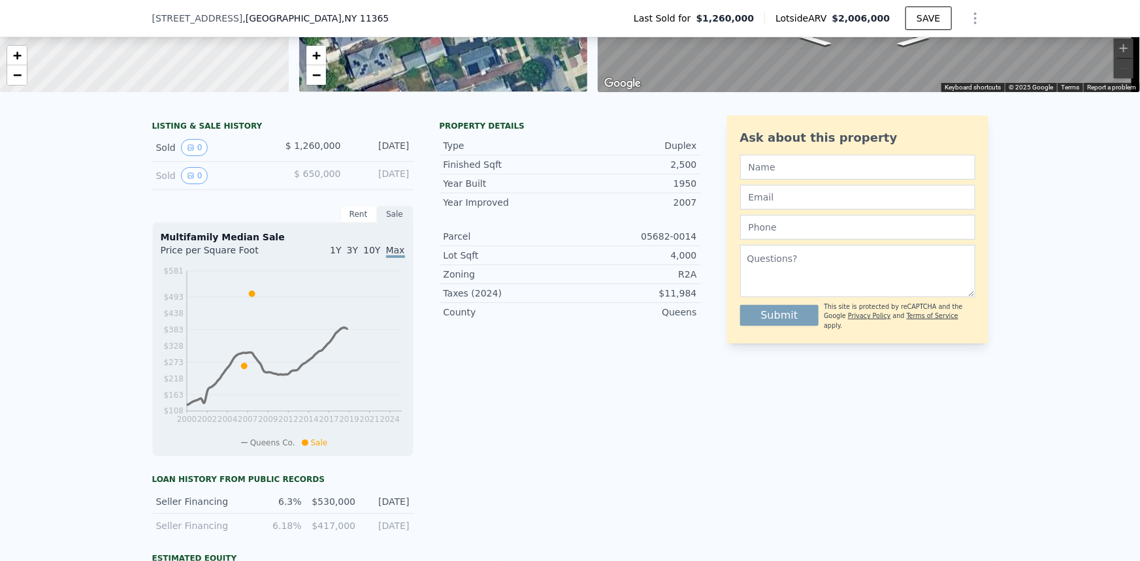
click at [199, 184] on div "Sold 0" at bounding box center [214, 175] width 116 height 17
click at [189, 174] on div "Sold 0 $ 650,000 [DATE]" at bounding box center [282, 176] width 261 height 28
click at [189, 156] on button "0" at bounding box center [194, 147] width 27 height 17
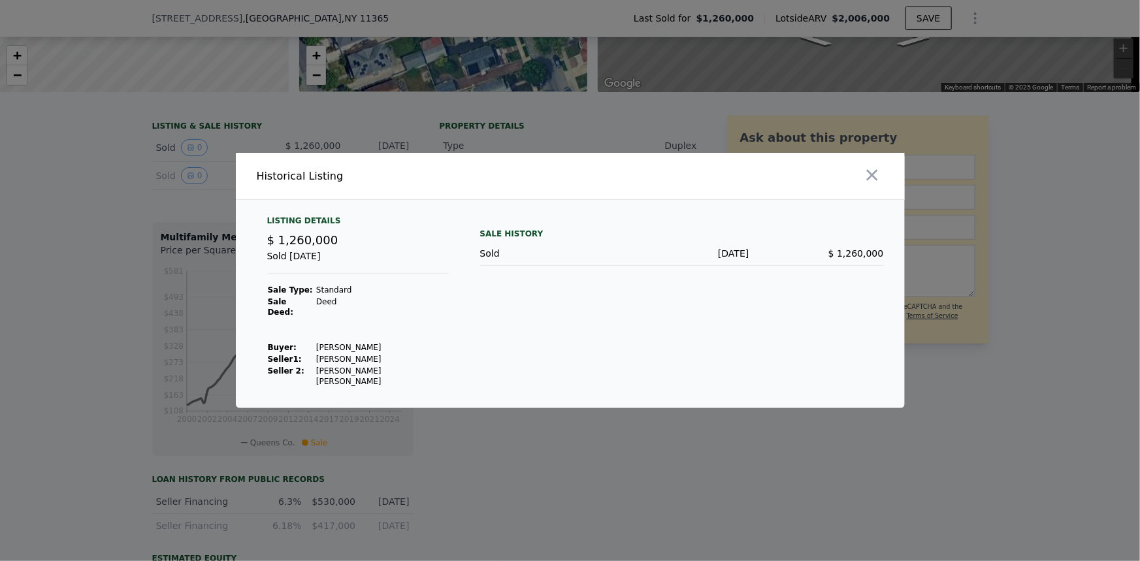
click at [189, 163] on div at bounding box center [570, 280] width 1140 height 561
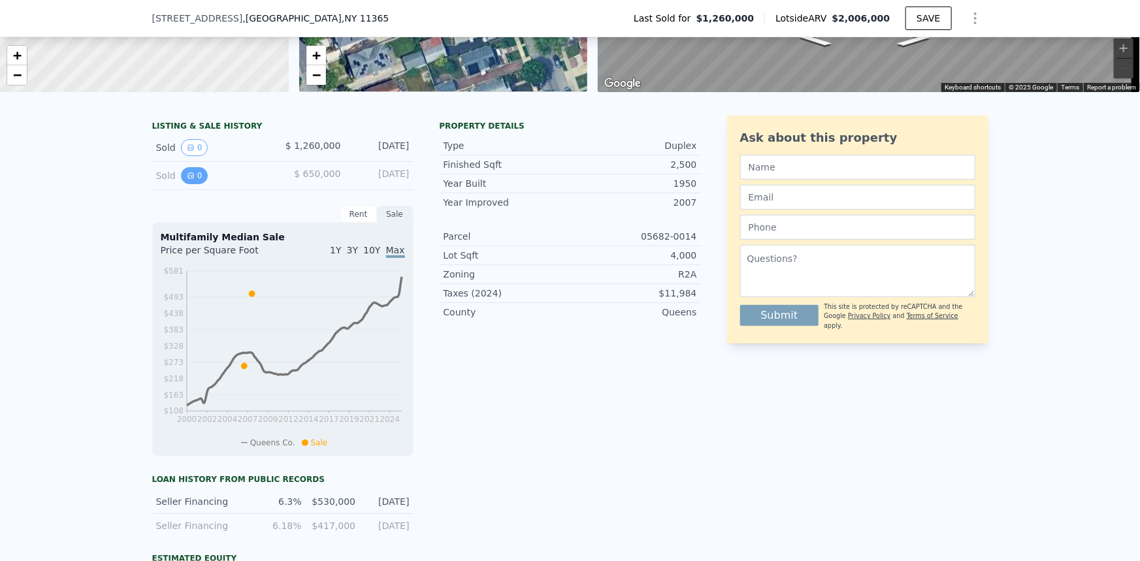
click at [181, 182] on button "0" at bounding box center [194, 175] width 27 height 17
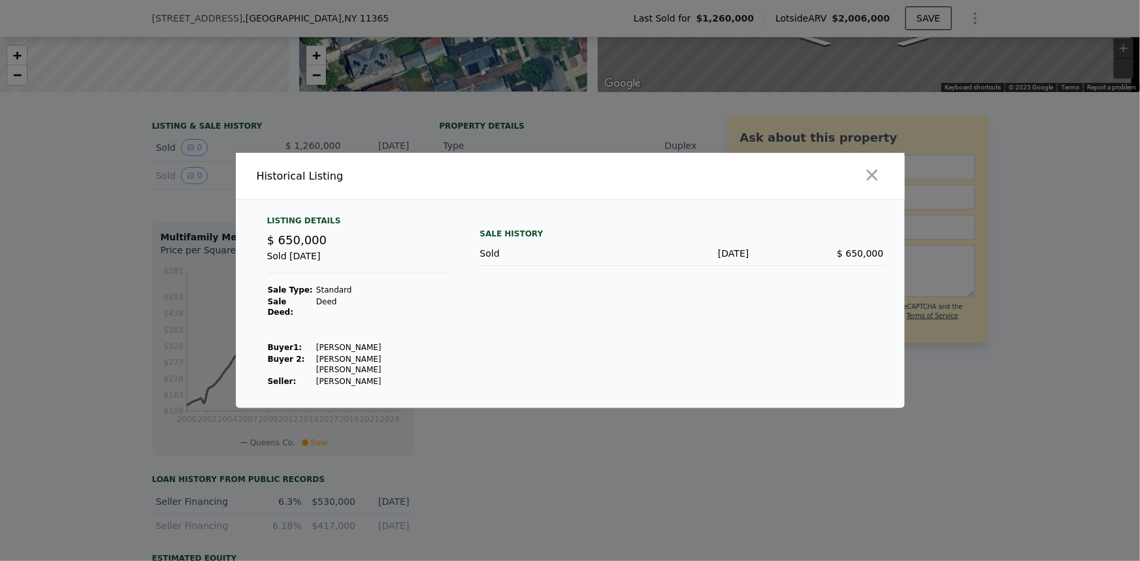
click at [181, 170] on div at bounding box center [570, 280] width 1140 height 561
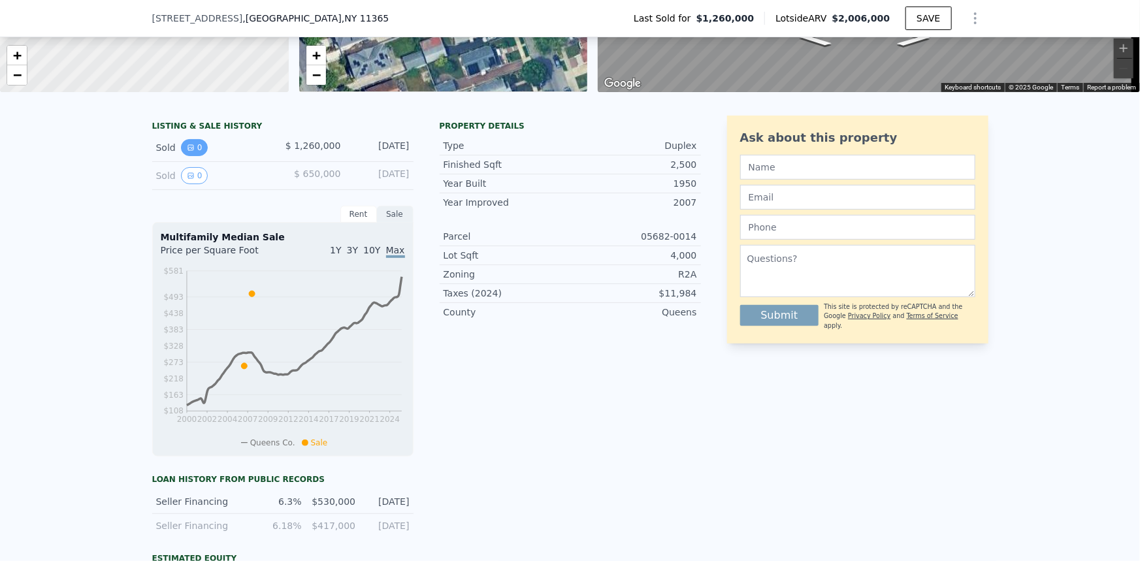
click at [187, 152] on icon "View historical data" at bounding box center [191, 148] width 8 height 8
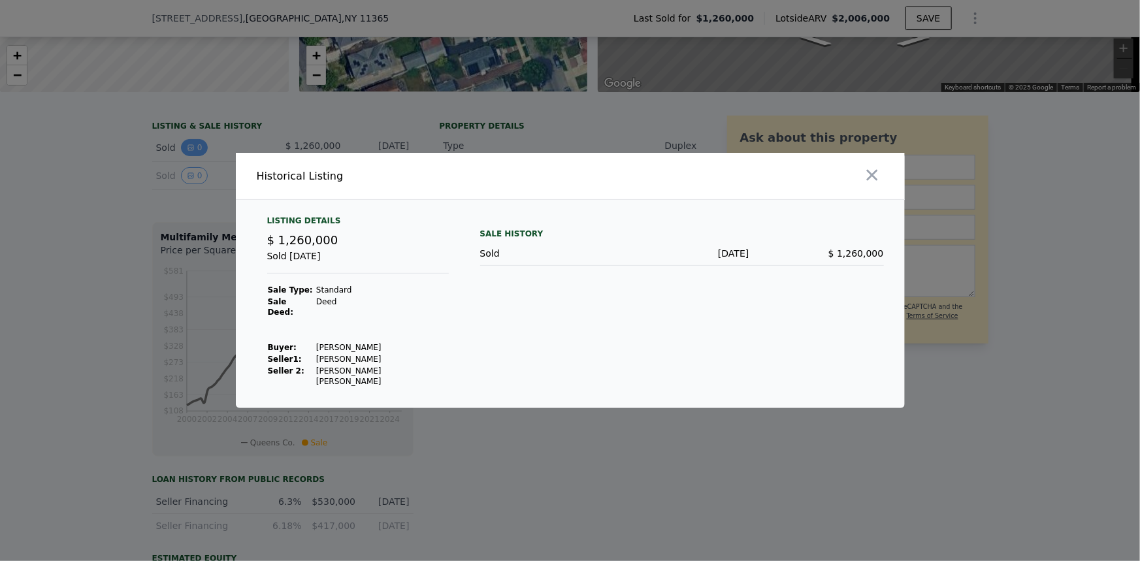
click at [183, 155] on div at bounding box center [570, 280] width 1140 height 561
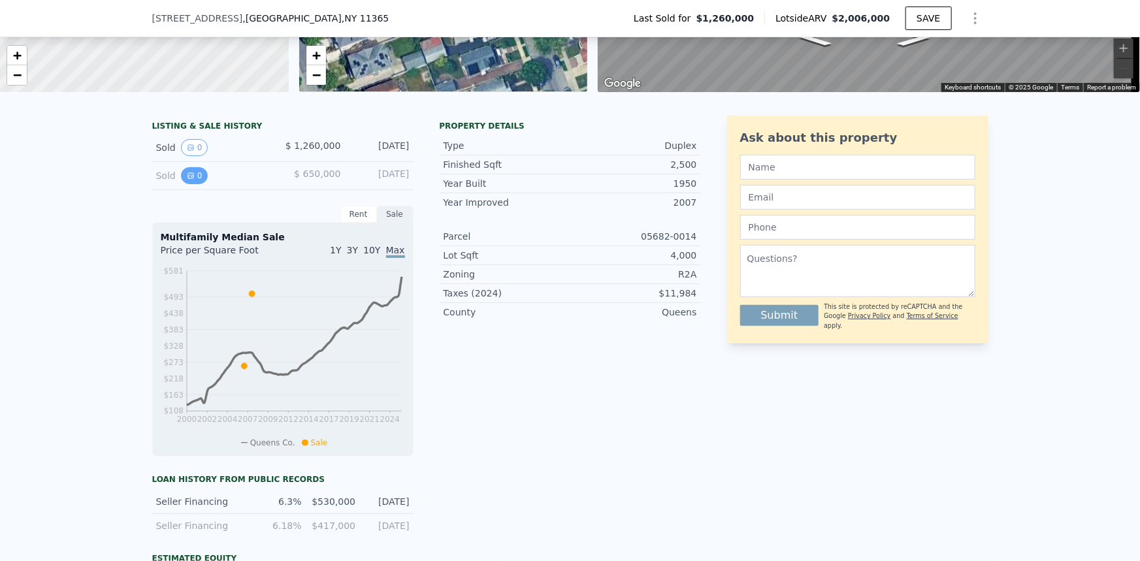
click at [181, 183] on button "0" at bounding box center [194, 175] width 27 height 17
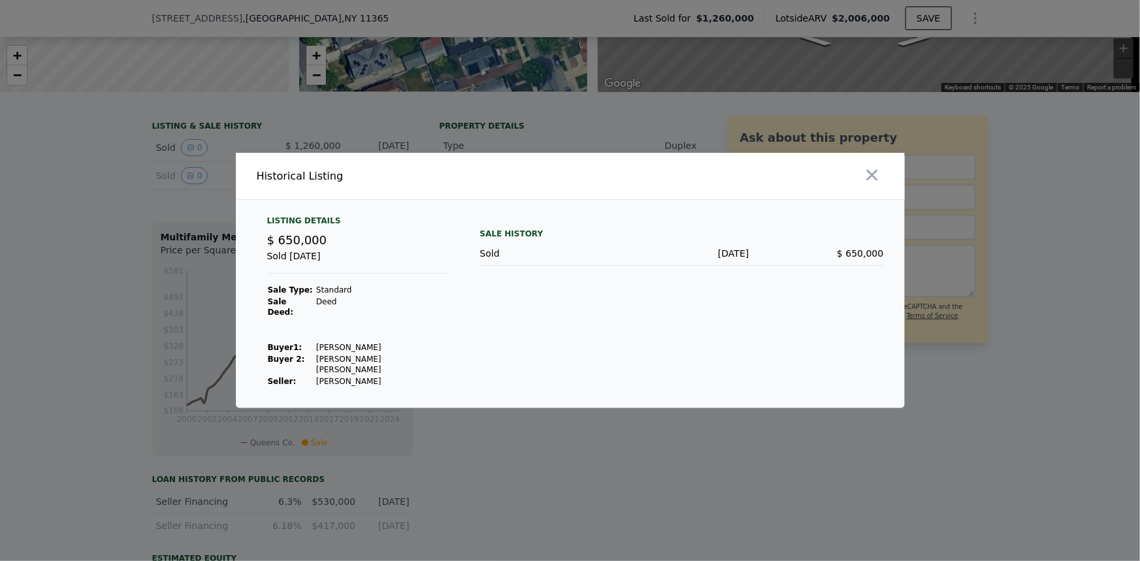
click at [177, 183] on div at bounding box center [570, 280] width 1140 height 561
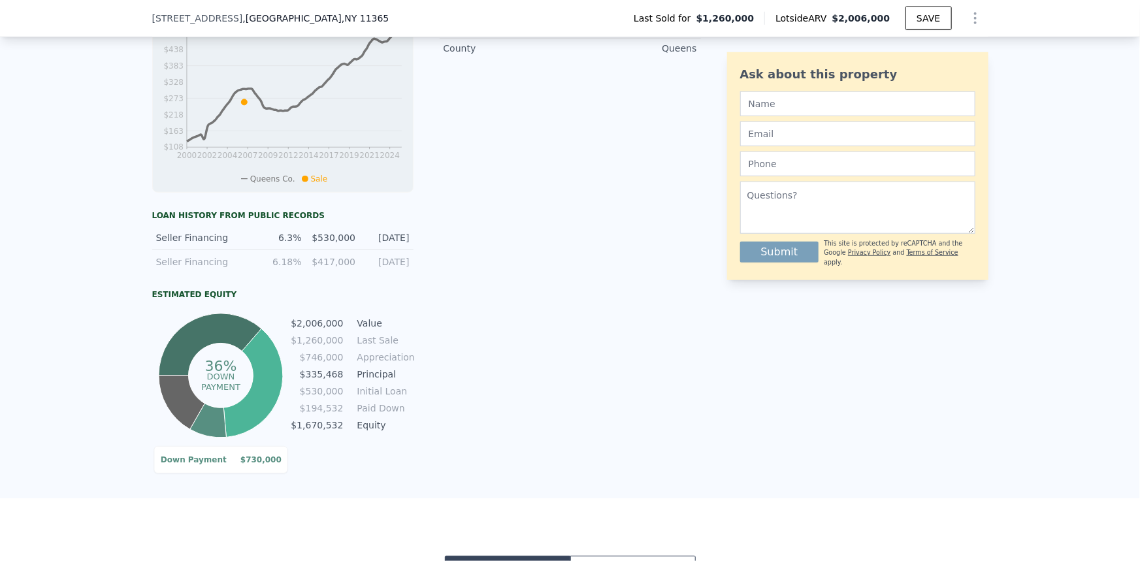
scroll to position [588, 0]
